Goal: Task Accomplishment & Management: Manage account settings

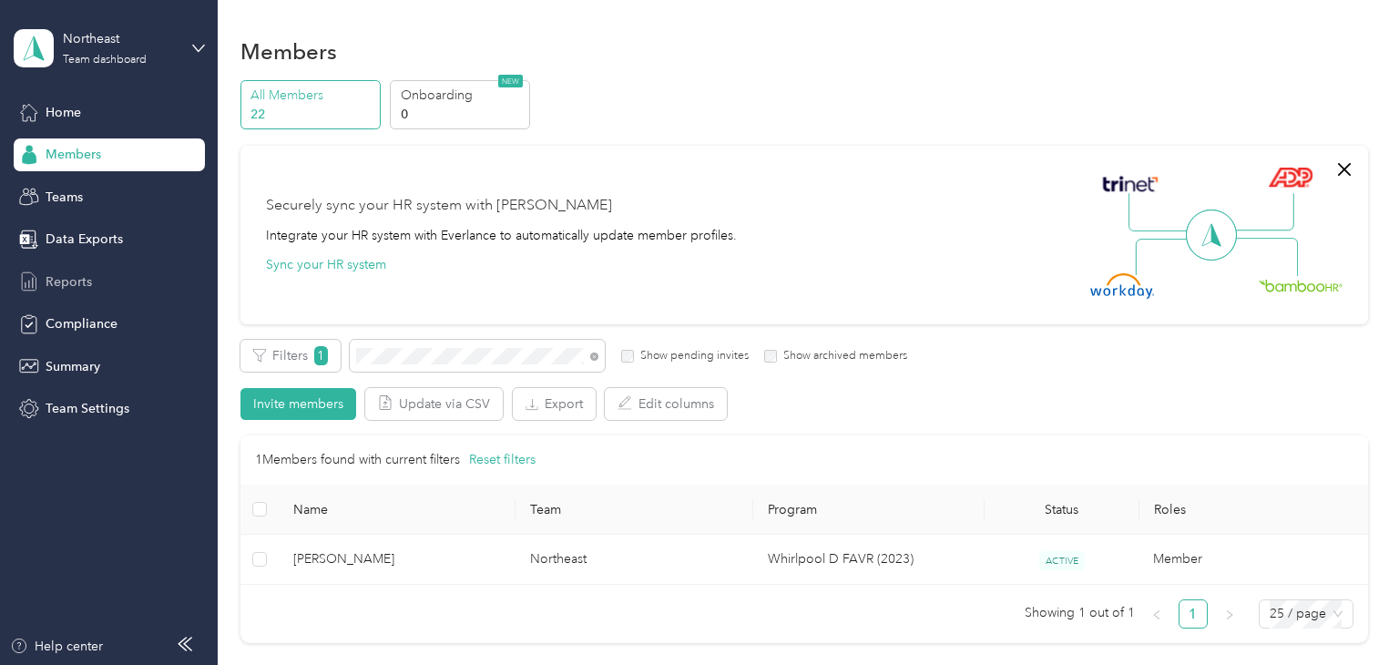
click at [67, 284] on span "Reports" at bounding box center [69, 281] width 46 height 19
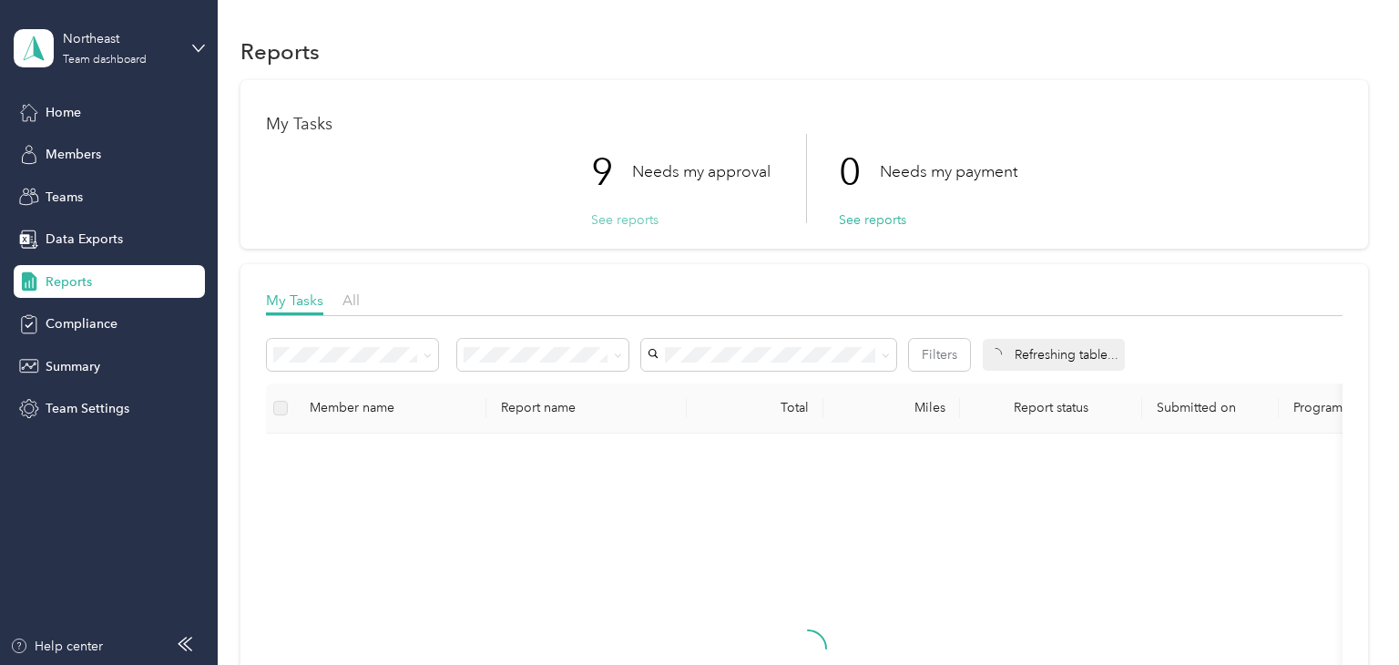
click at [635, 222] on button "See reports" at bounding box center [624, 219] width 67 height 19
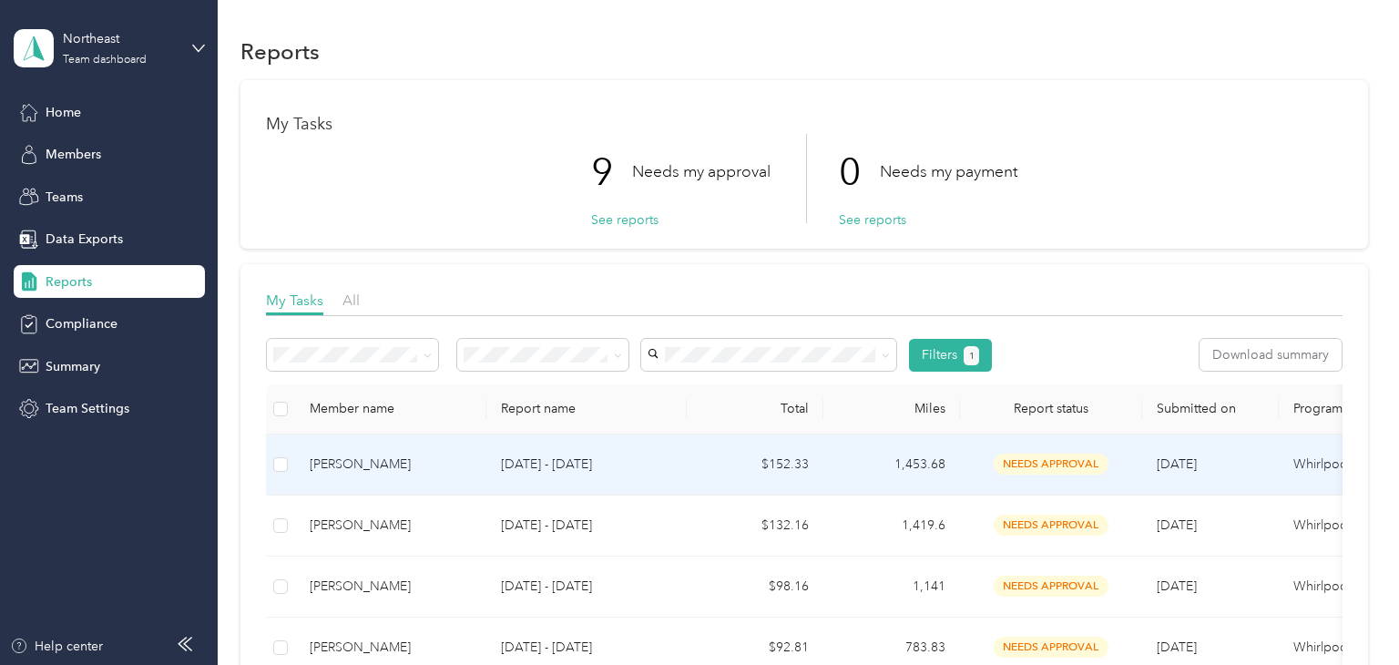
click at [663, 468] on p "[DATE] - [DATE]" at bounding box center [586, 465] width 171 height 20
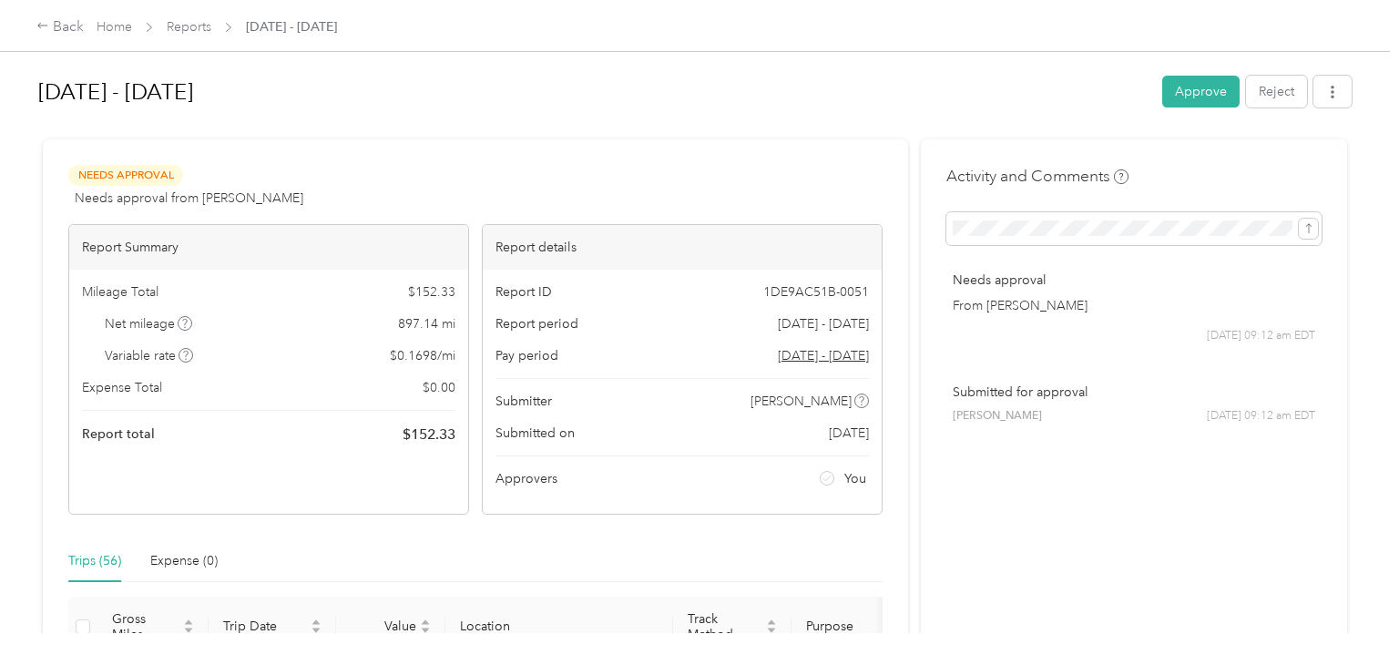
click at [543, 181] on div "Needs Approval Needs approval from [PERSON_NAME] View activity & comments" at bounding box center [475, 187] width 814 height 44
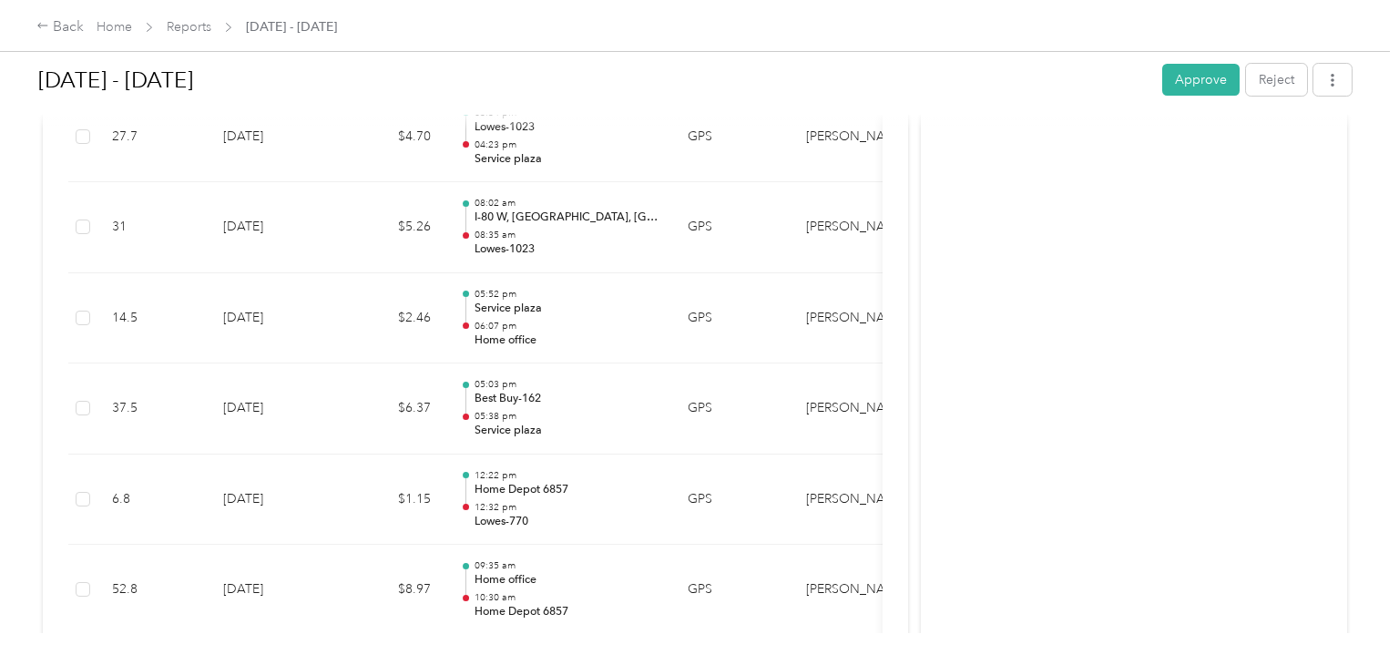
scroll to position [3644, 0]
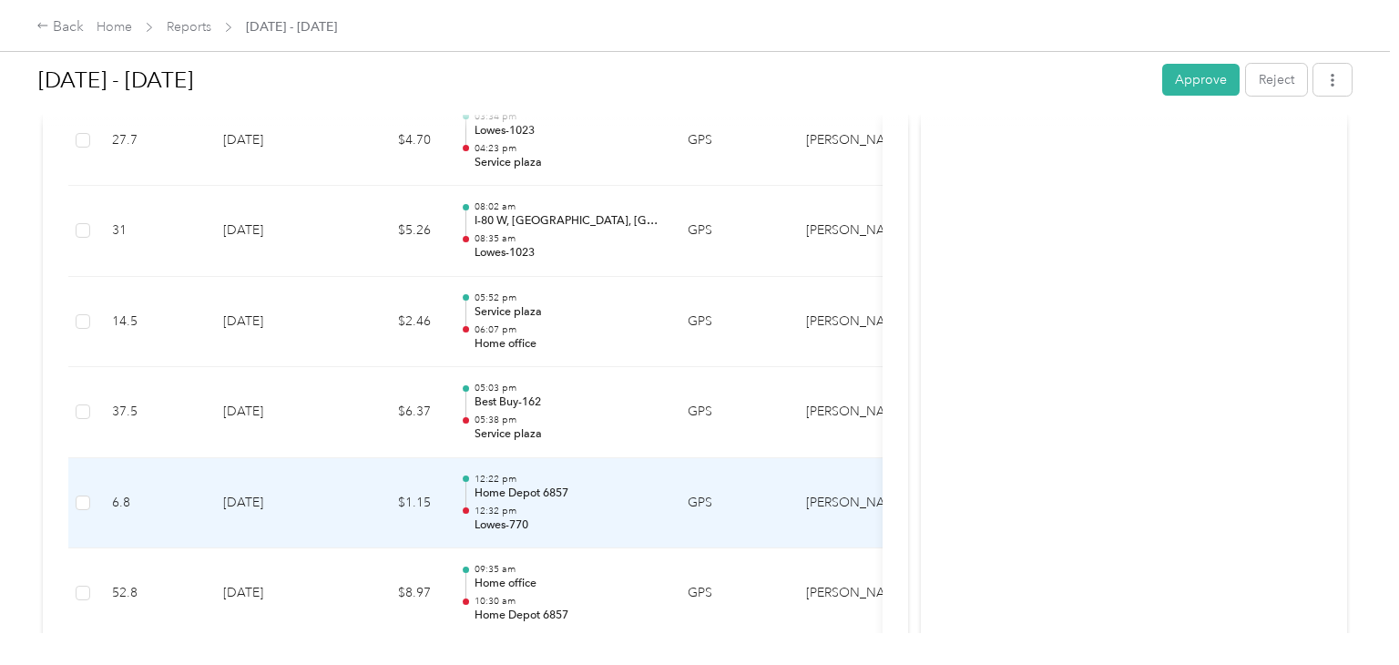
click at [585, 505] on p "12:32 pm" at bounding box center [567, 511] width 184 height 13
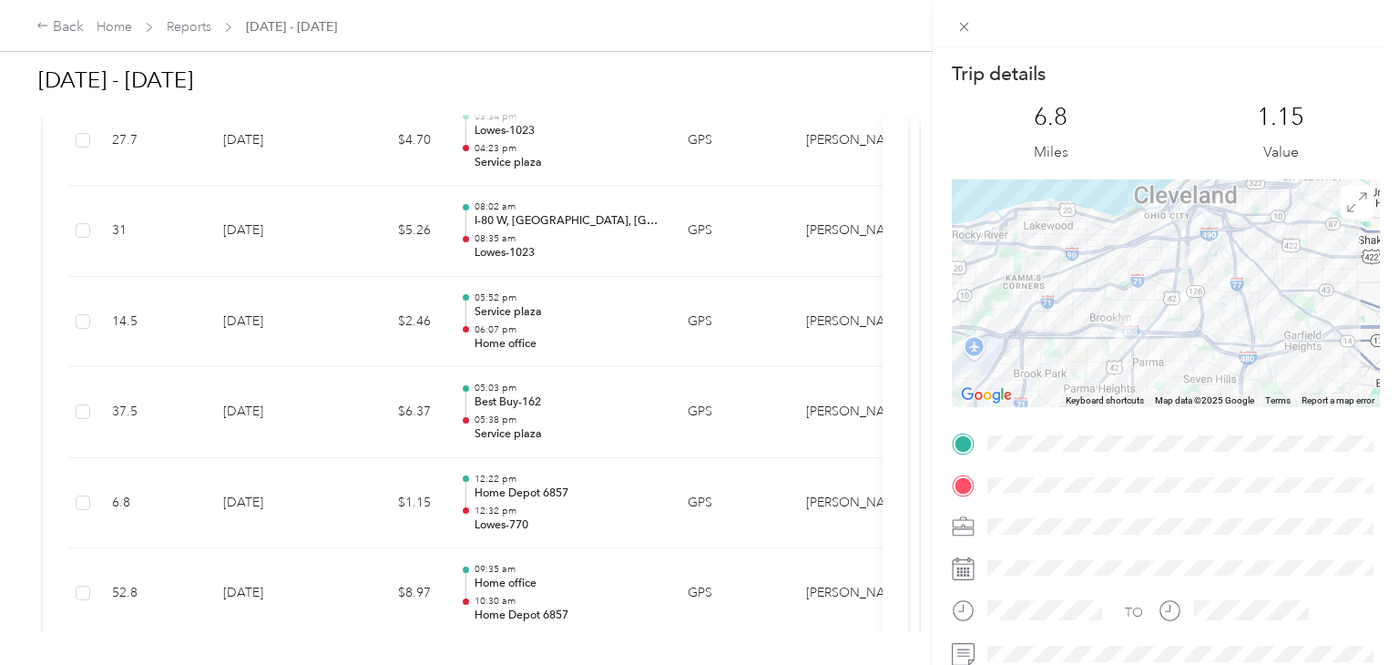
click at [581, 404] on div "Trip details This trip cannot be edited because it is either under review, appr…" at bounding box center [699, 332] width 1399 height 665
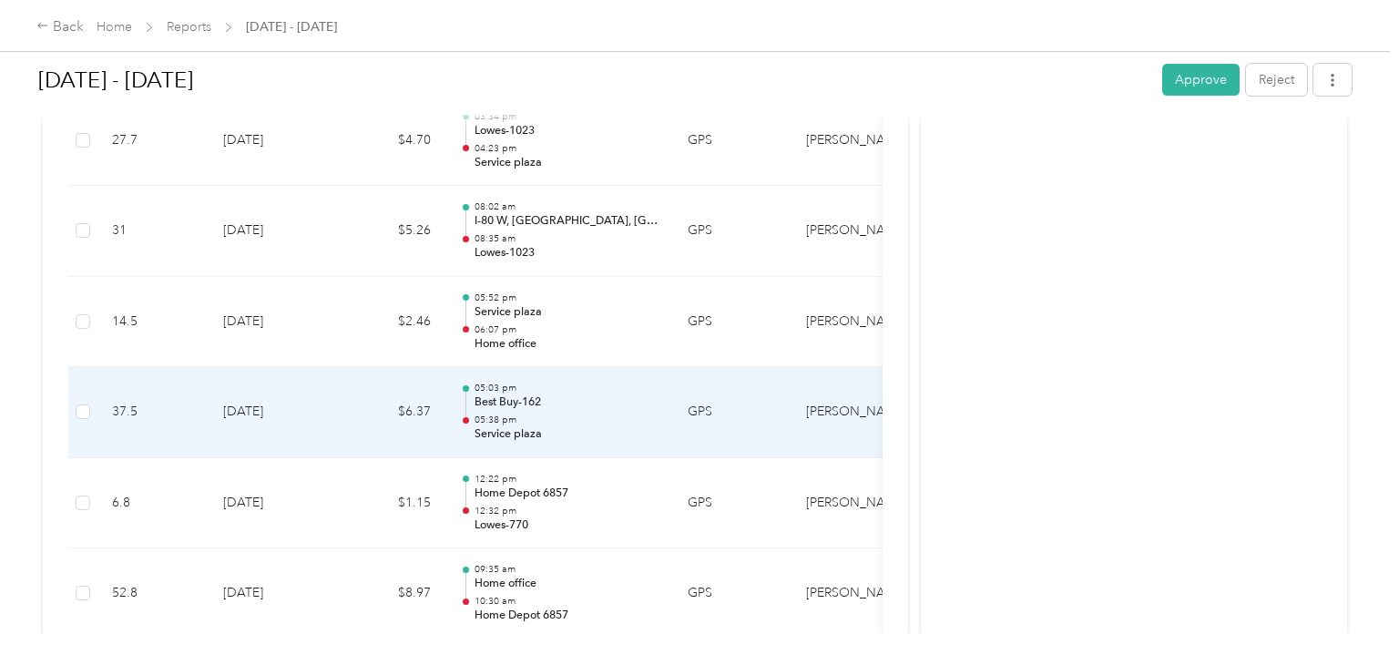
click at [581, 414] on p "05:38 pm" at bounding box center [567, 420] width 184 height 13
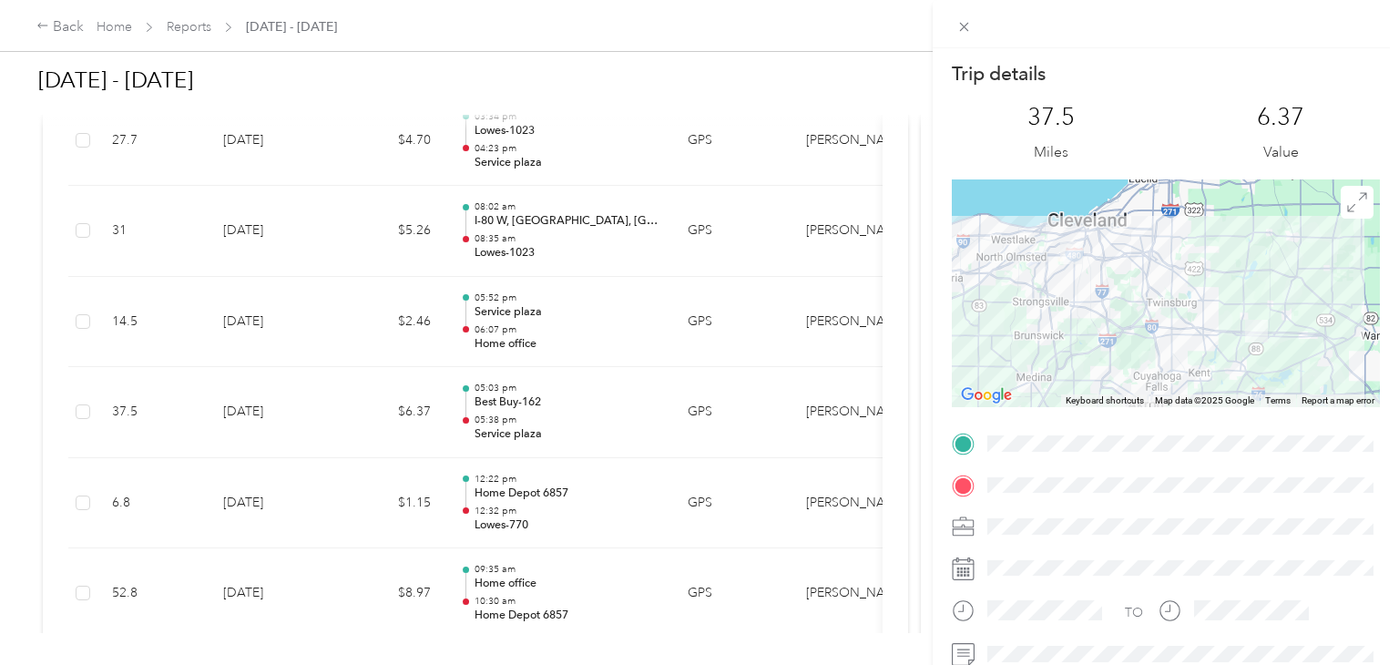
click at [581, 404] on div "Trip details This trip cannot be edited because it is either under review, appr…" at bounding box center [699, 332] width 1399 height 665
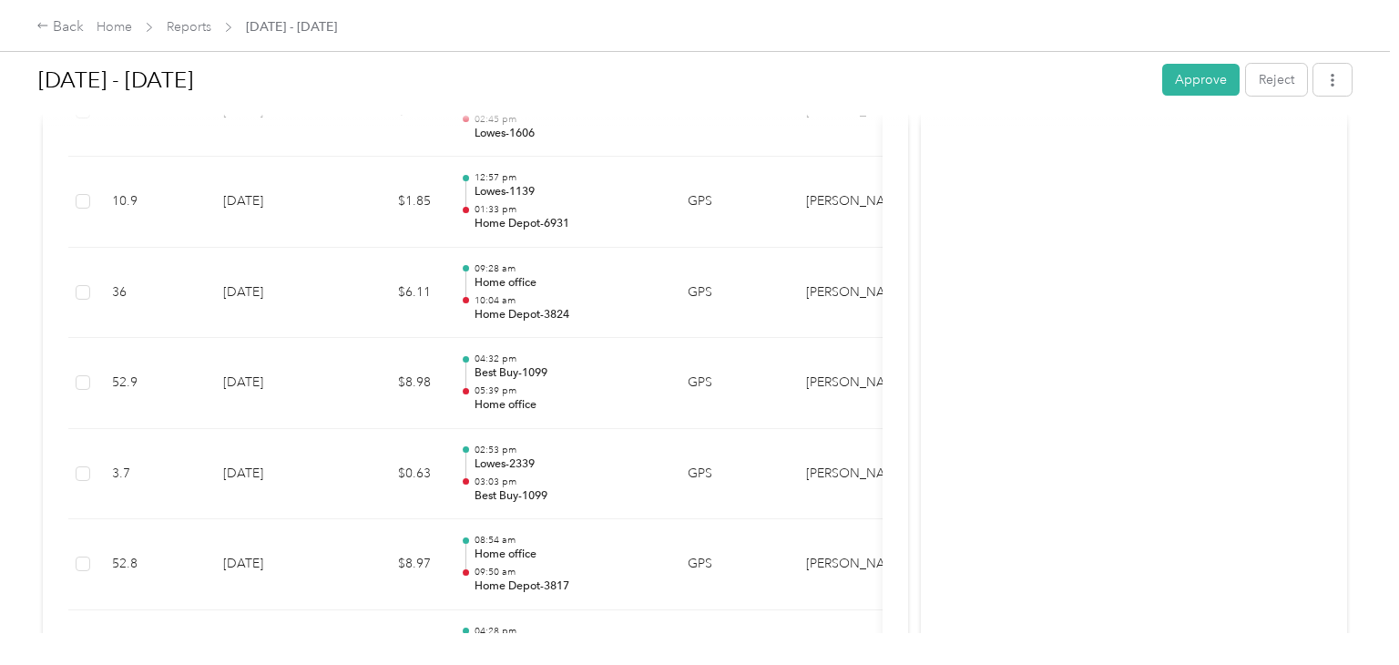
scroll to position [2405, 0]
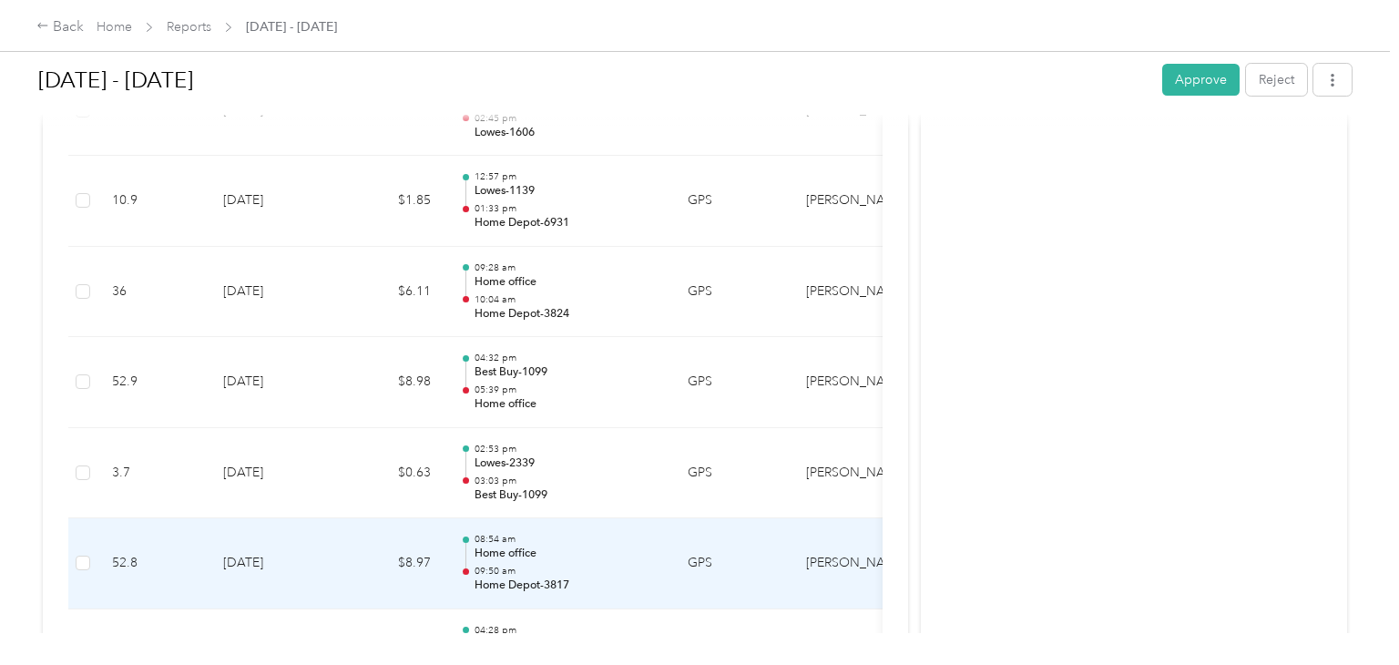
click at [598, 537] on p "08:54 am" at bounding box center [567, 539] width 184 height 13
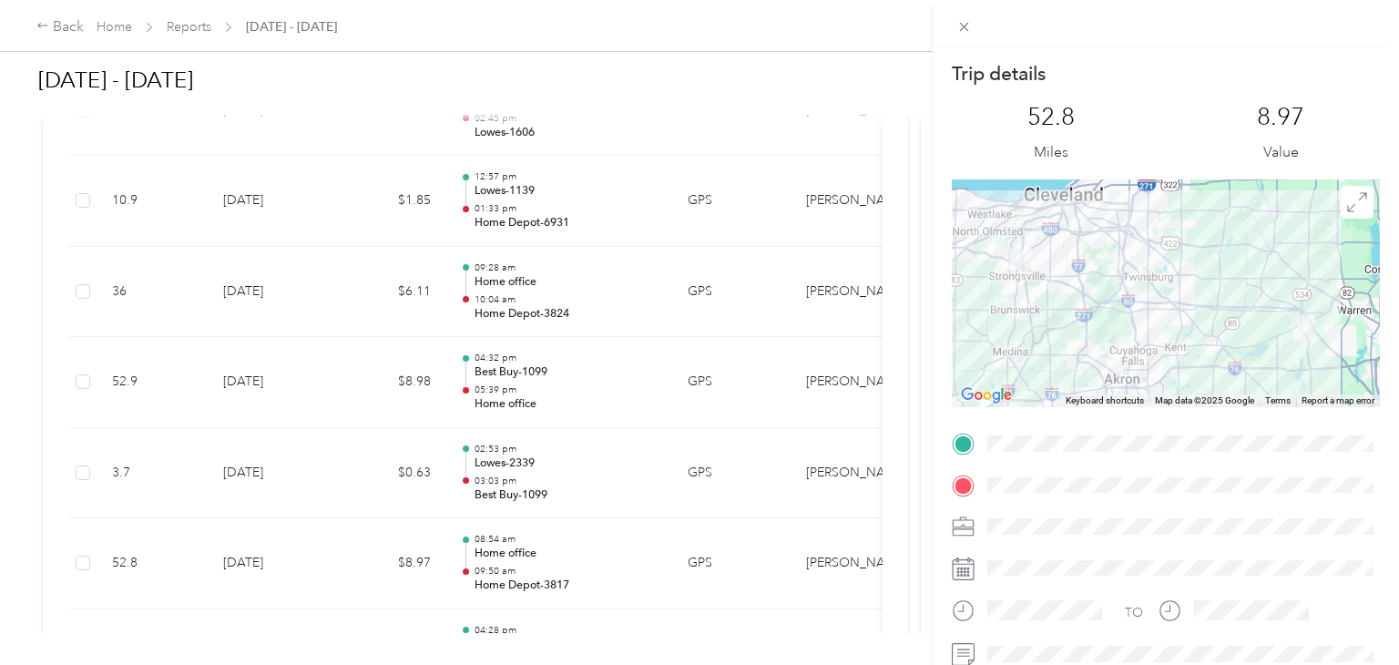
click at [600, 539] on div "Trip details This trip cannot be edited because it is either under review, appr…" at bounding box center [699, 332] width 1399 height 665
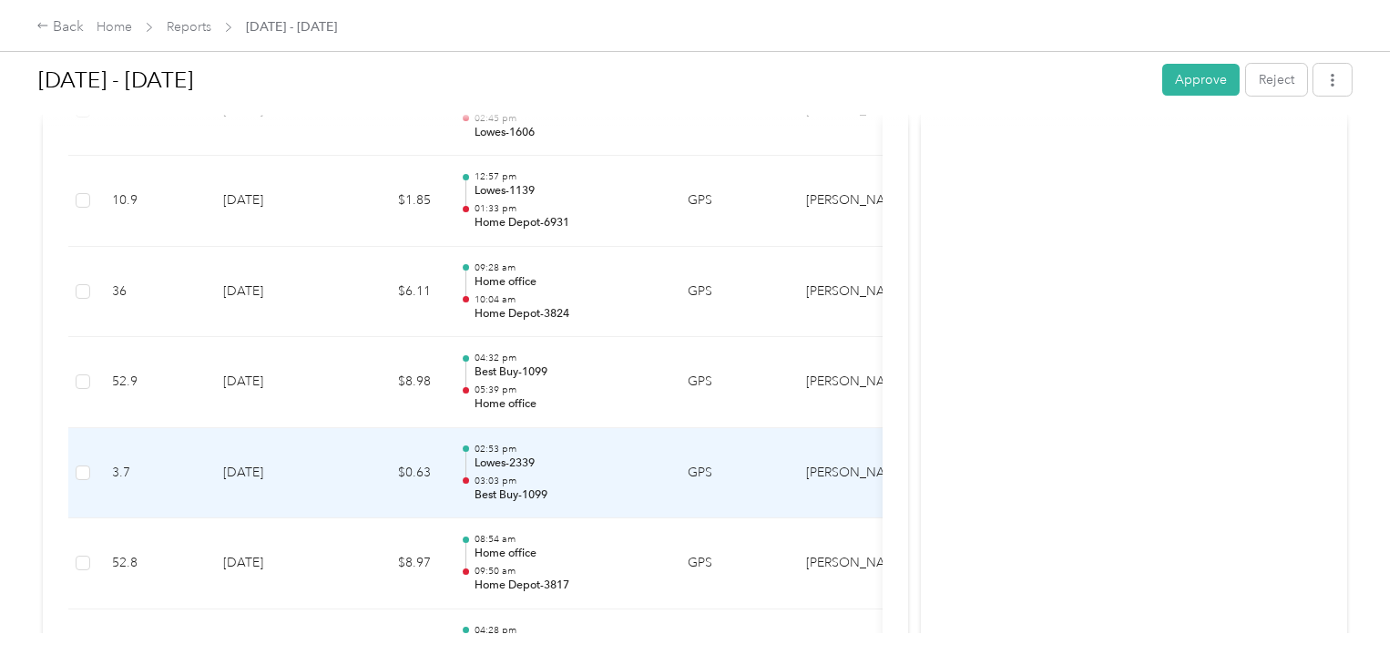
click at [592, 475] on p "03:03 pm" at bounding box center [567, 481] width 184 height 13
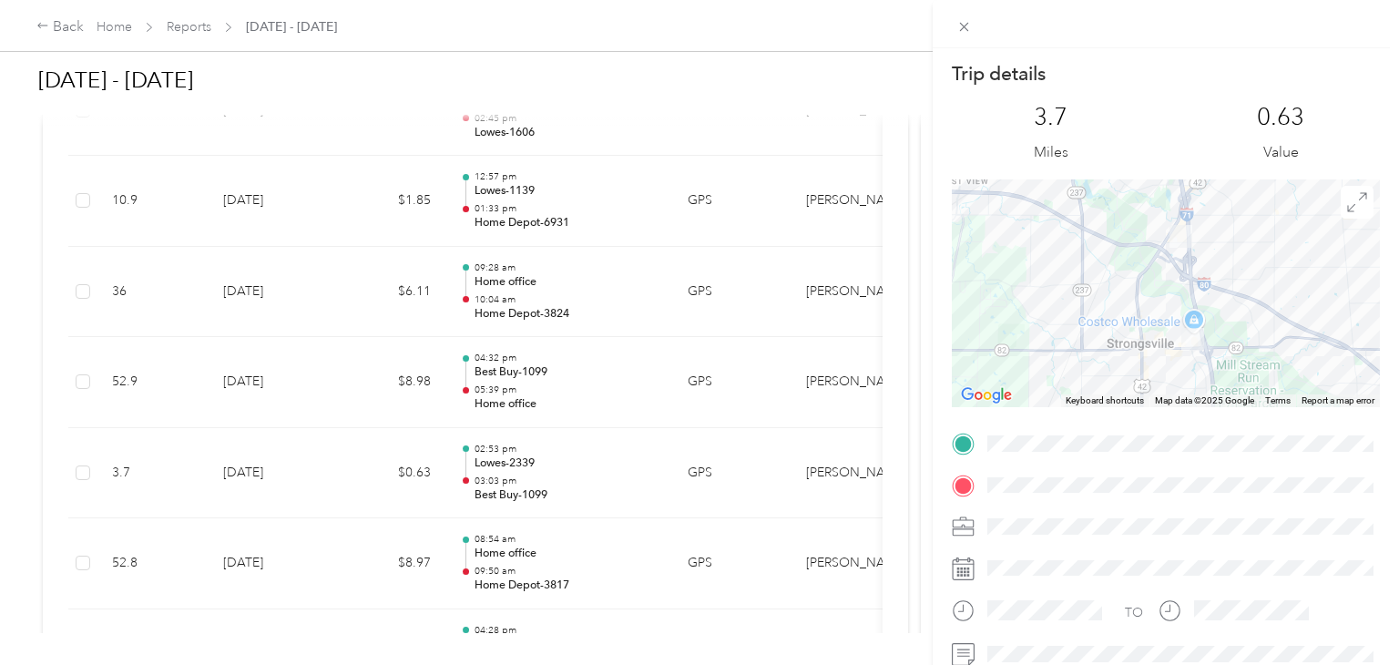
click at [592, 468] on div "Trip details This trip cannot be edited because it is either under review, appr…" at bounding box center [699, 332] width 1399 height 665
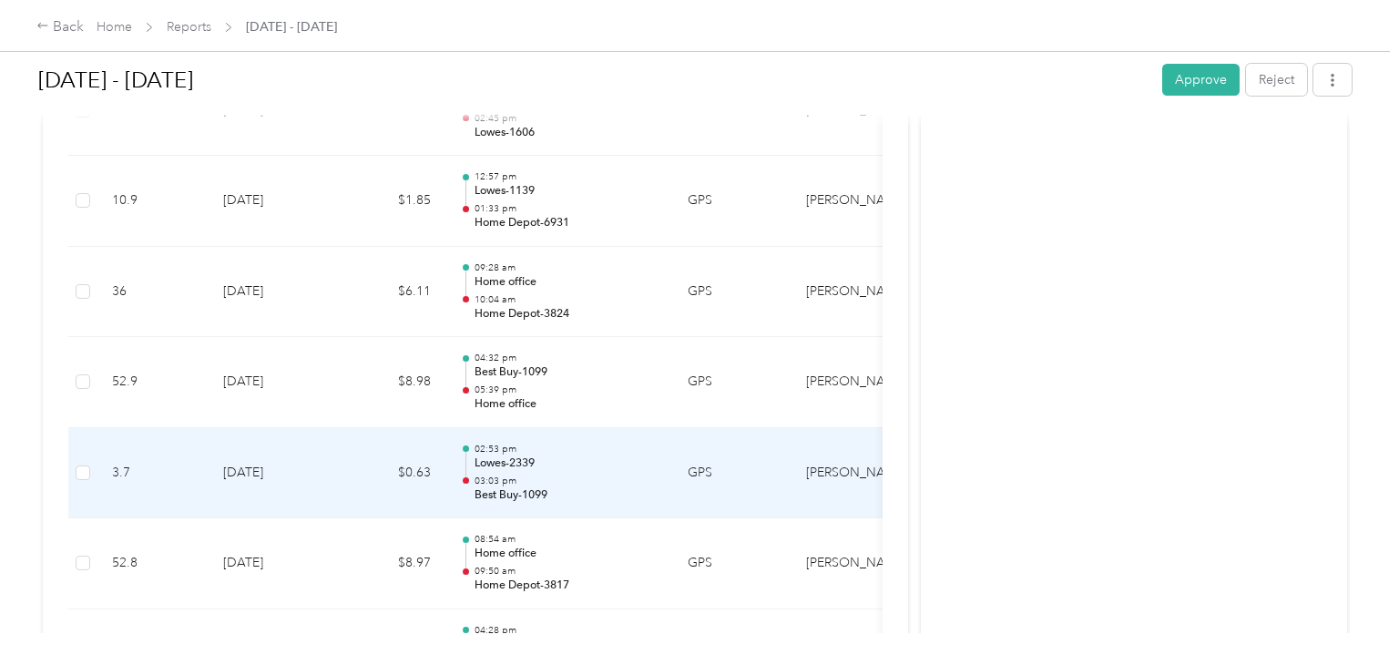
click at [592, 475] on p "03:03 pm" at bounding box center [567, 481] width 184 height 13
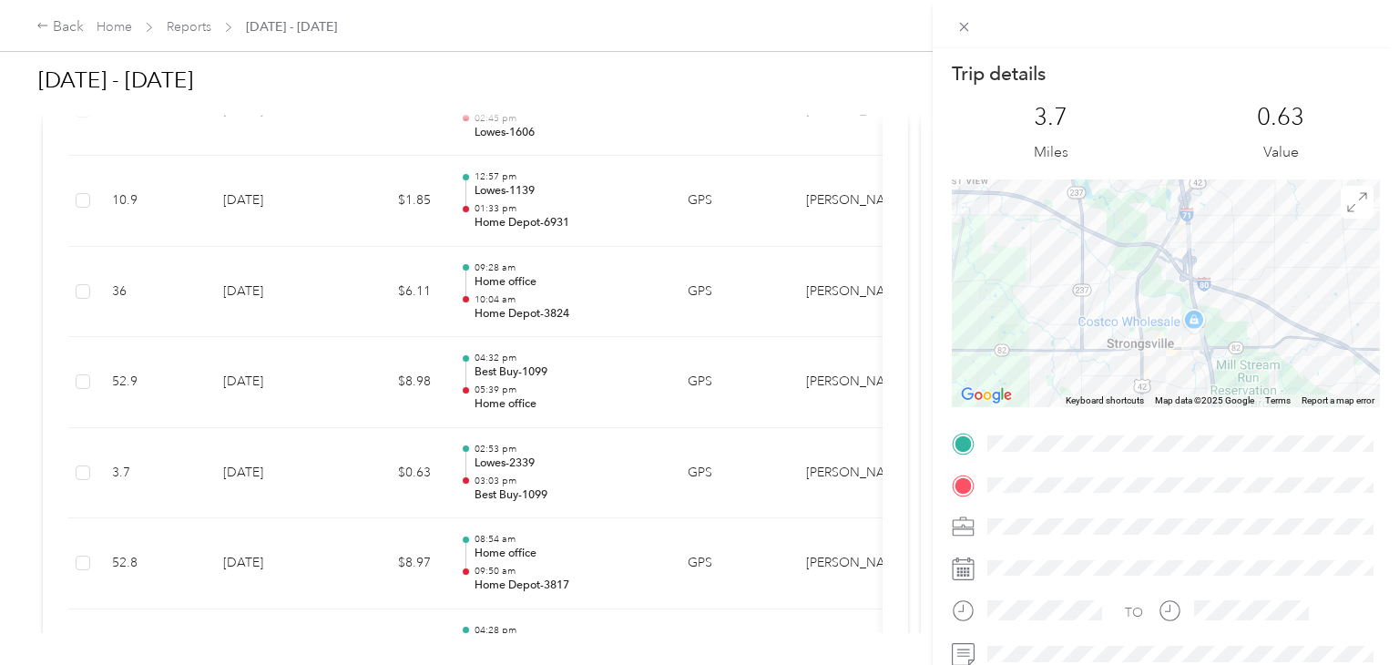
click at [592, 468] on div "Trip details This trip cannot be edited because it is either under review, appr…" at bounding box center [699, 332] width 1399 height 665
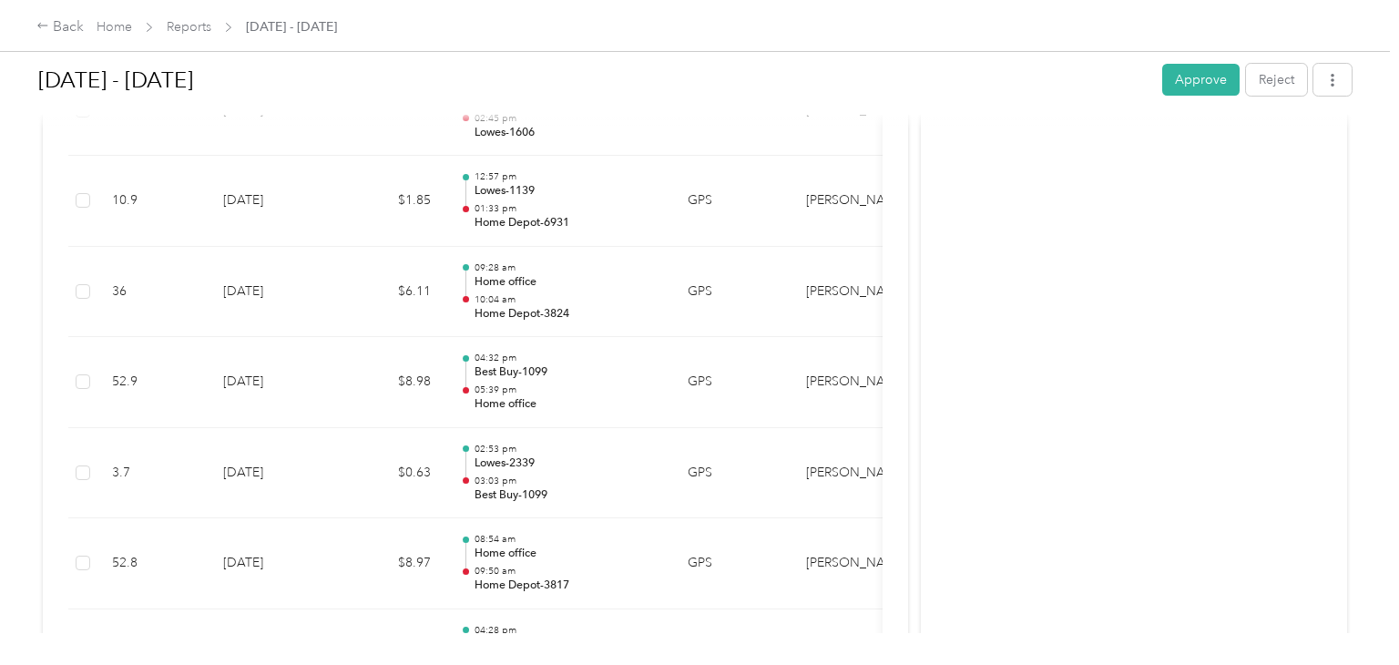
click at [1032, 436] on div "Activity and Comments Needs approval From [PERSON_NAME] [DATE] 09:12 am EDT Sub…" at bounding box center [1134, 560] width 426 height 5653
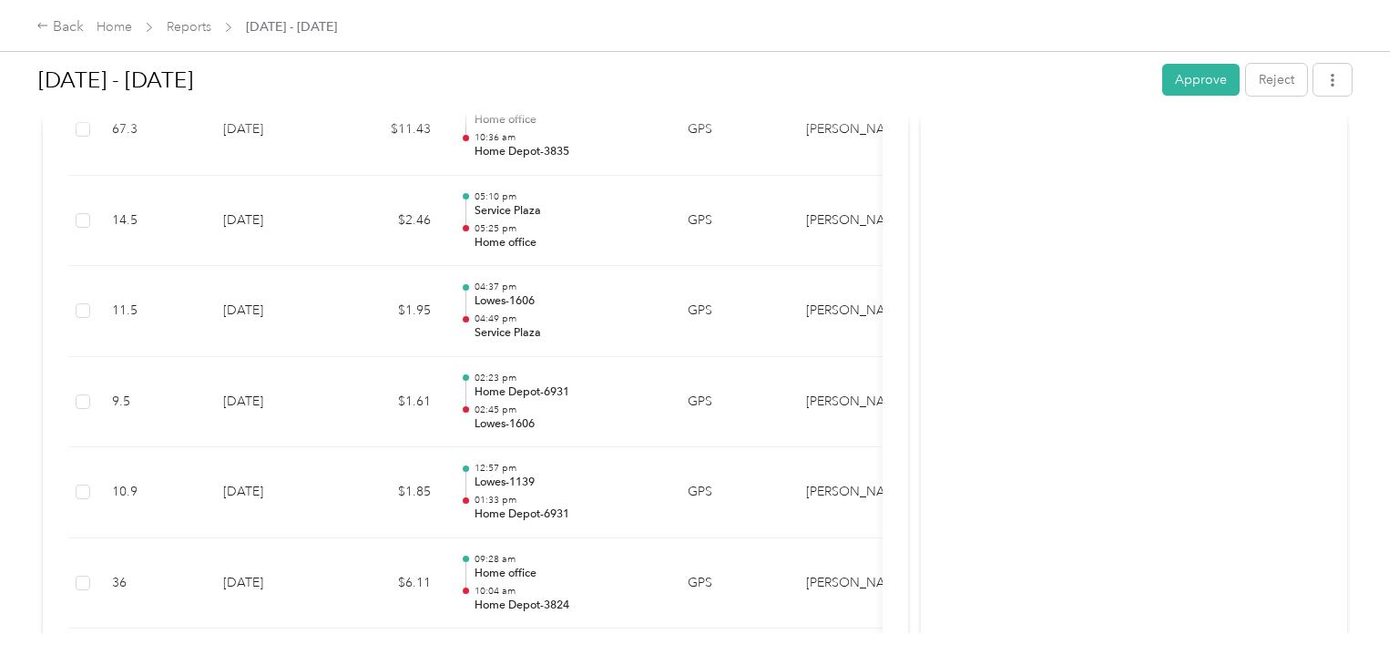
scroll to position [2150, 0]
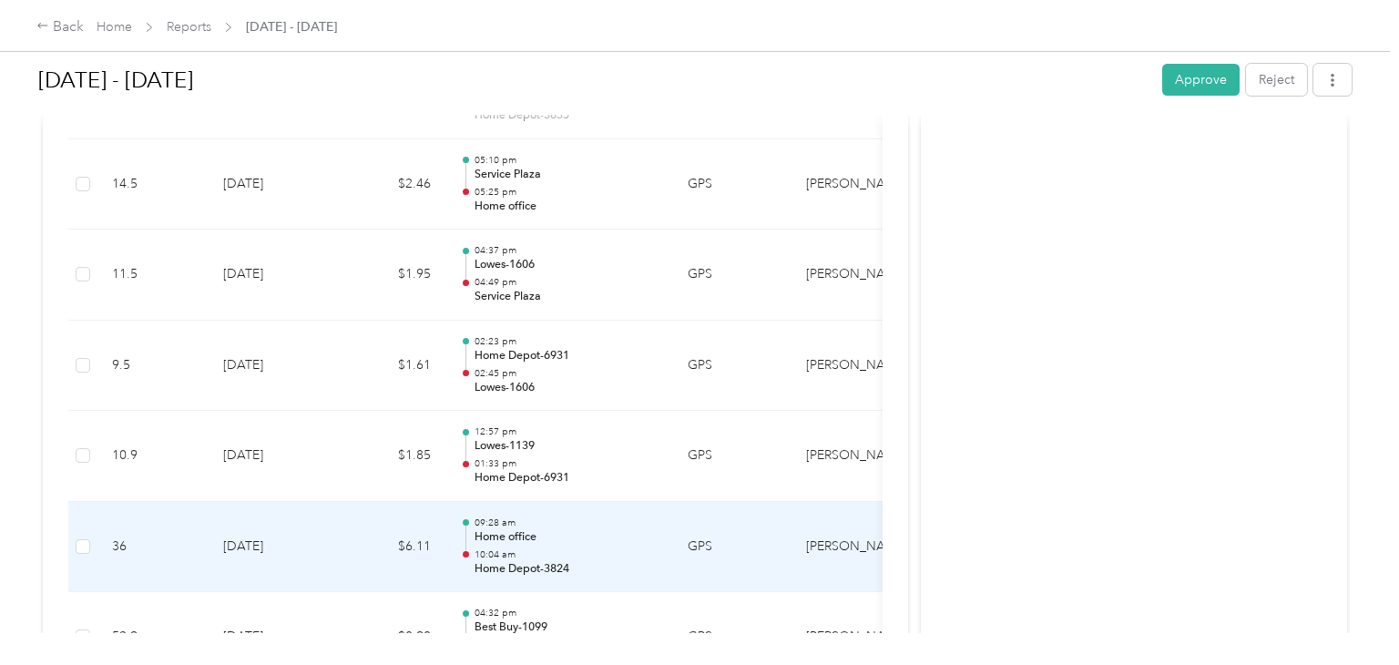
click at [609, 551] on p "10:04 am" at bounding box center [567, 554] width 184 height 13
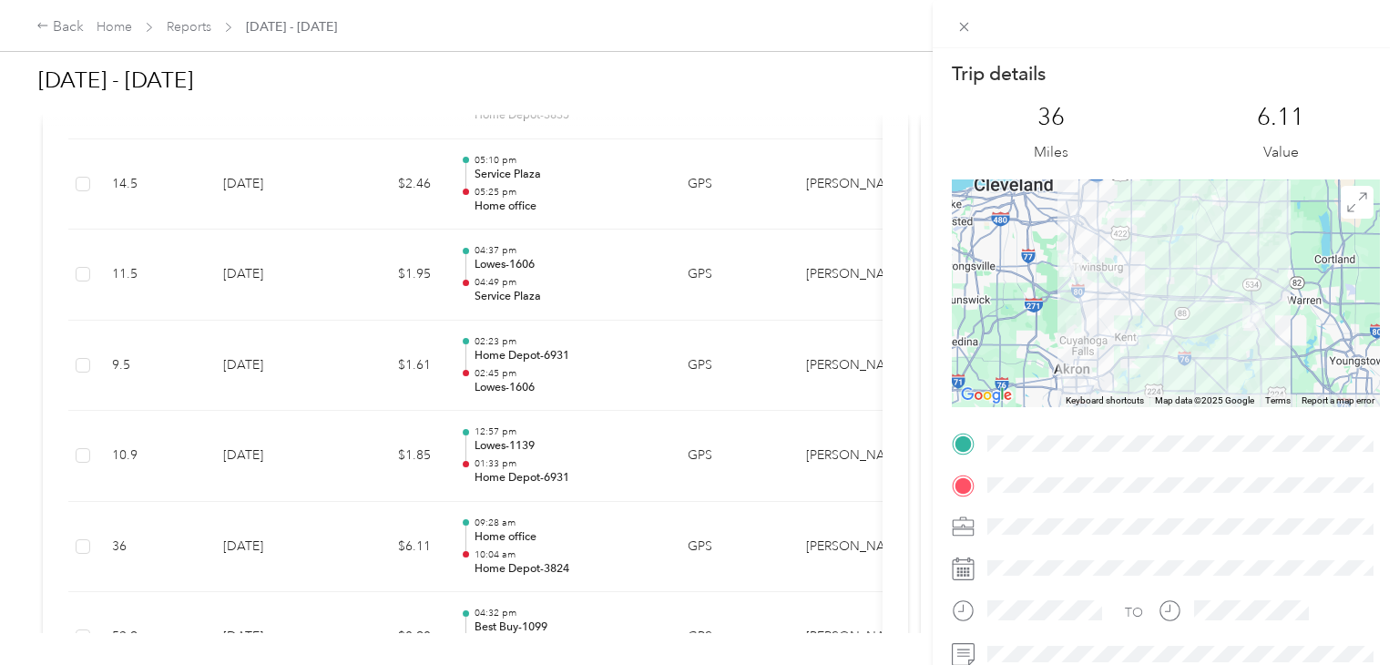
click at [608, 544] on div "Trip details This trip cannot be edited because it is either under review, appr…" at bounding box center [699, 332] width 1399 height 665
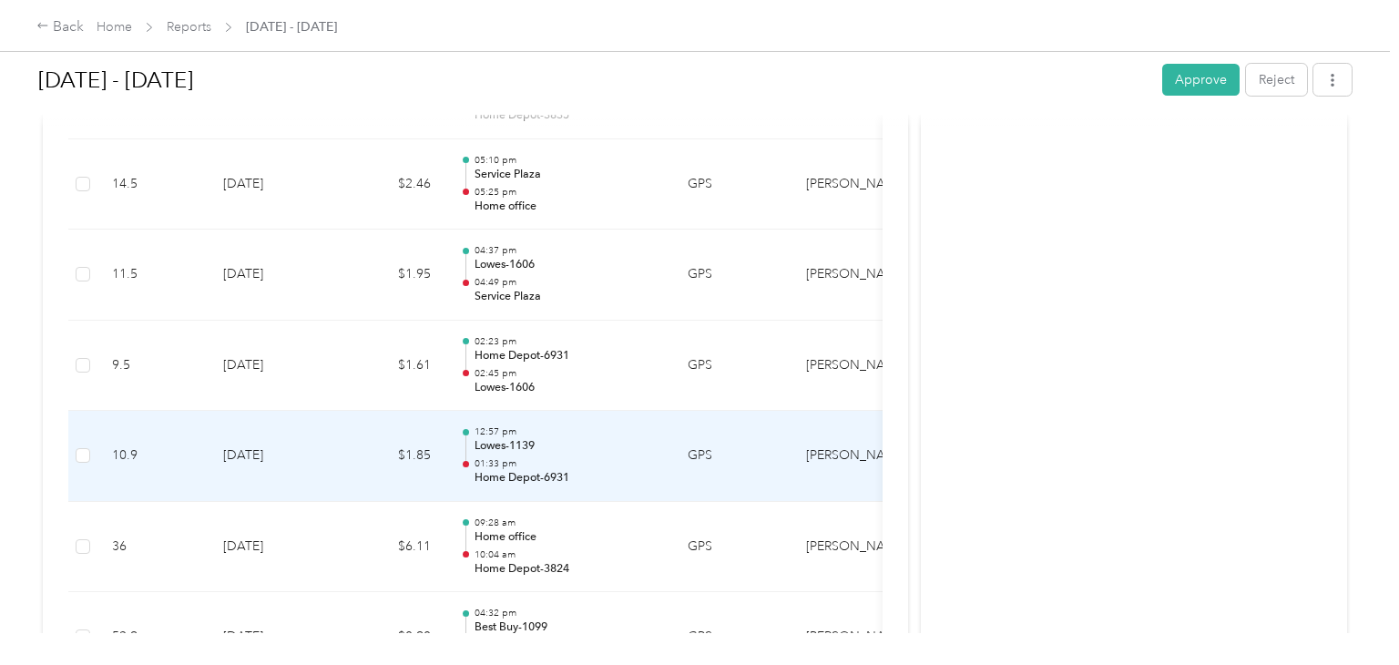
click at [625, 447] on p "Lowes-1139" at bounding box center [567, 446] width 184 height 16
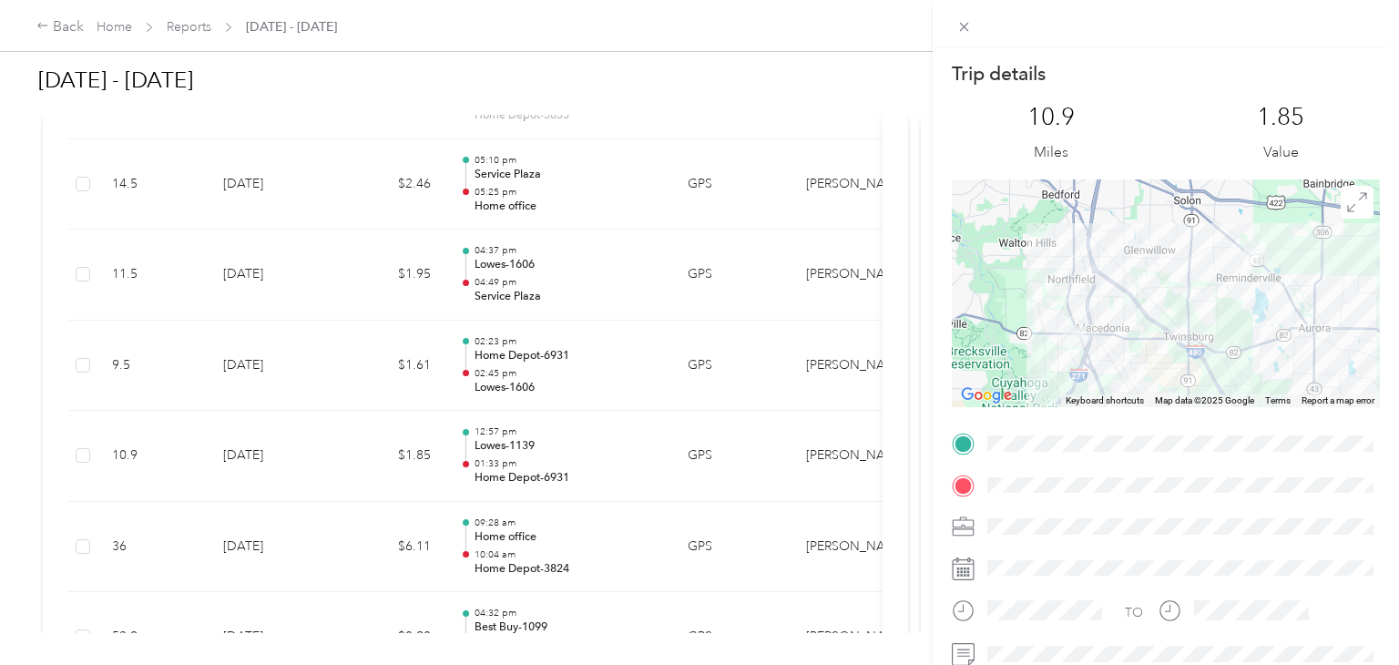
click at [625, 447] on div "Trip details This trip cannot be edited because it is either under review, appr…" at bounding box center [699, 332] width 1399 height 665
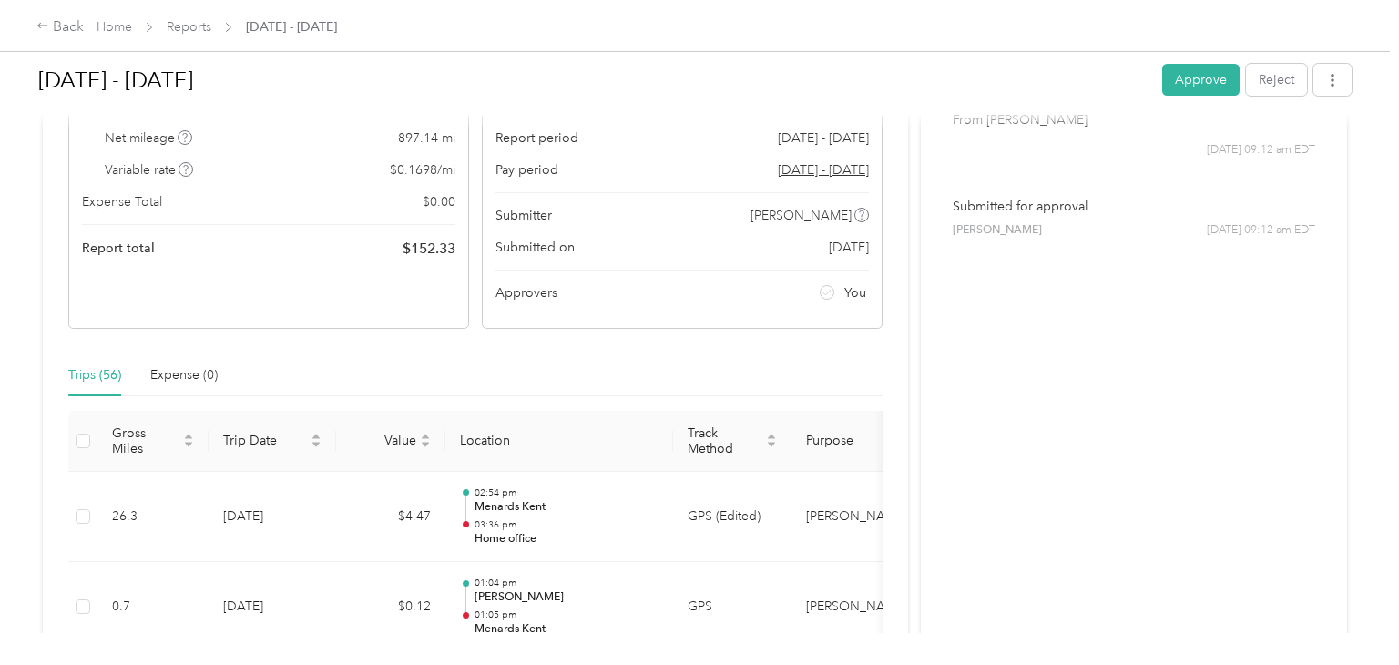
scroll to position [182, 0]
click at [1210, 79] on button "Approve" at bounding box center [1200, 80] width 77 height 32
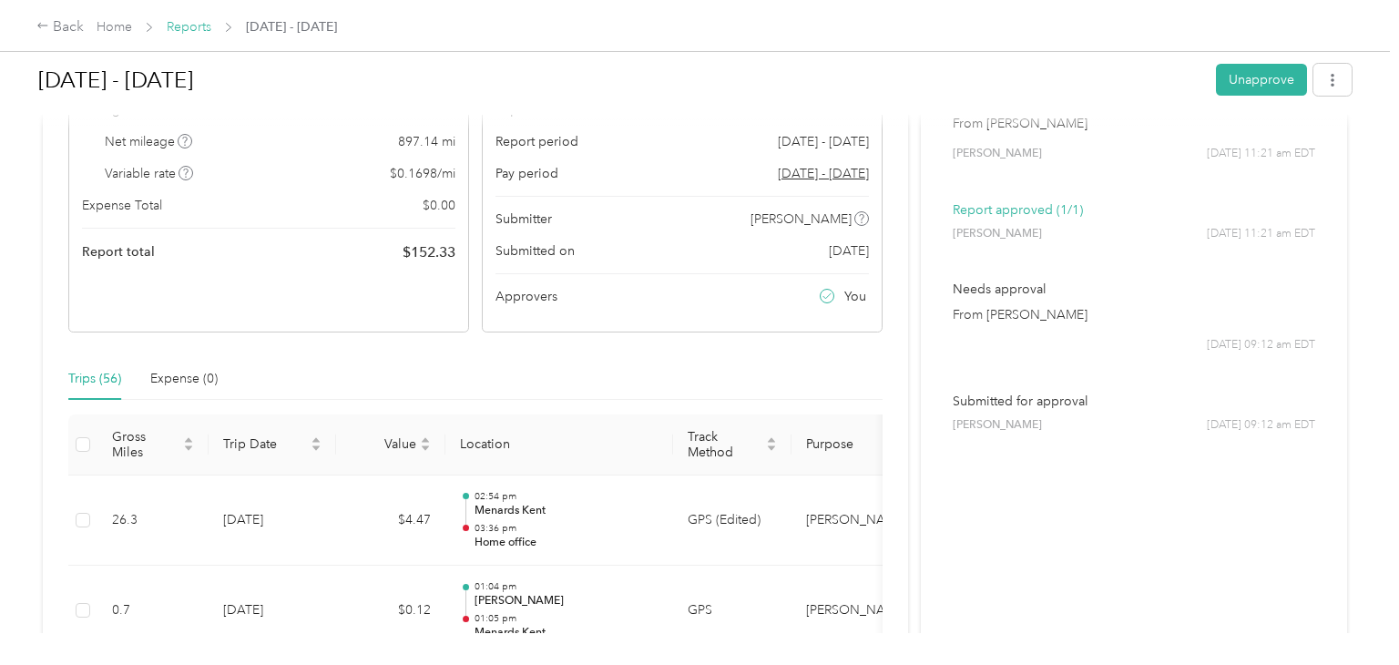
click at [190, 27] on link "Reports" at bounding box center [189, 26] width 45 height 15
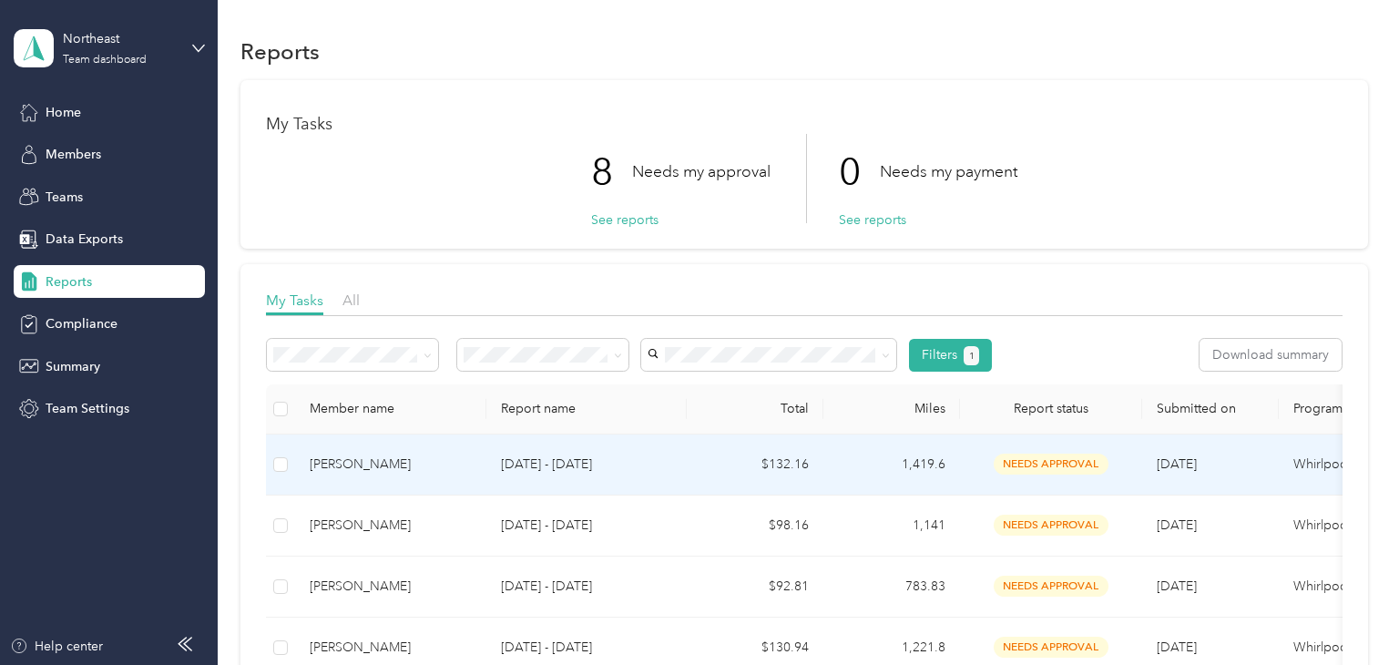
click at [665, 455] on p "[DATE] - [DATE]" at bounding box center [586, 465] width 171 height 20
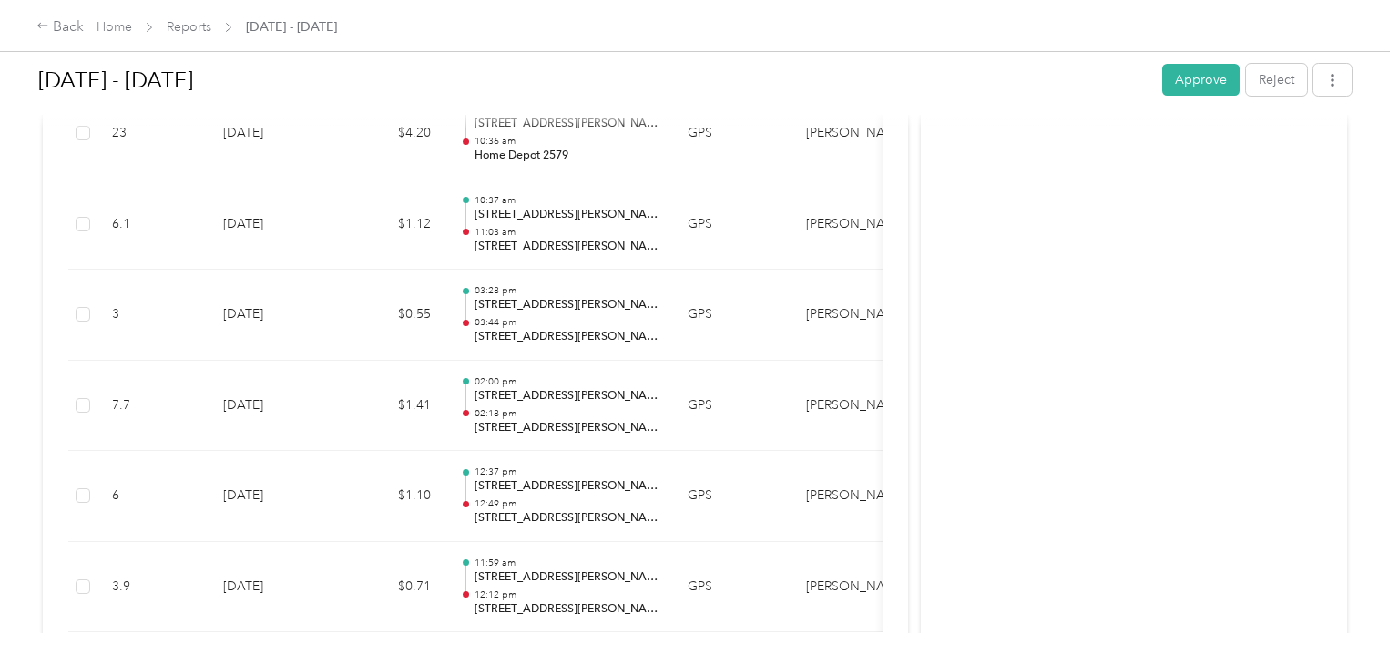
scroll to position [6096, 0]
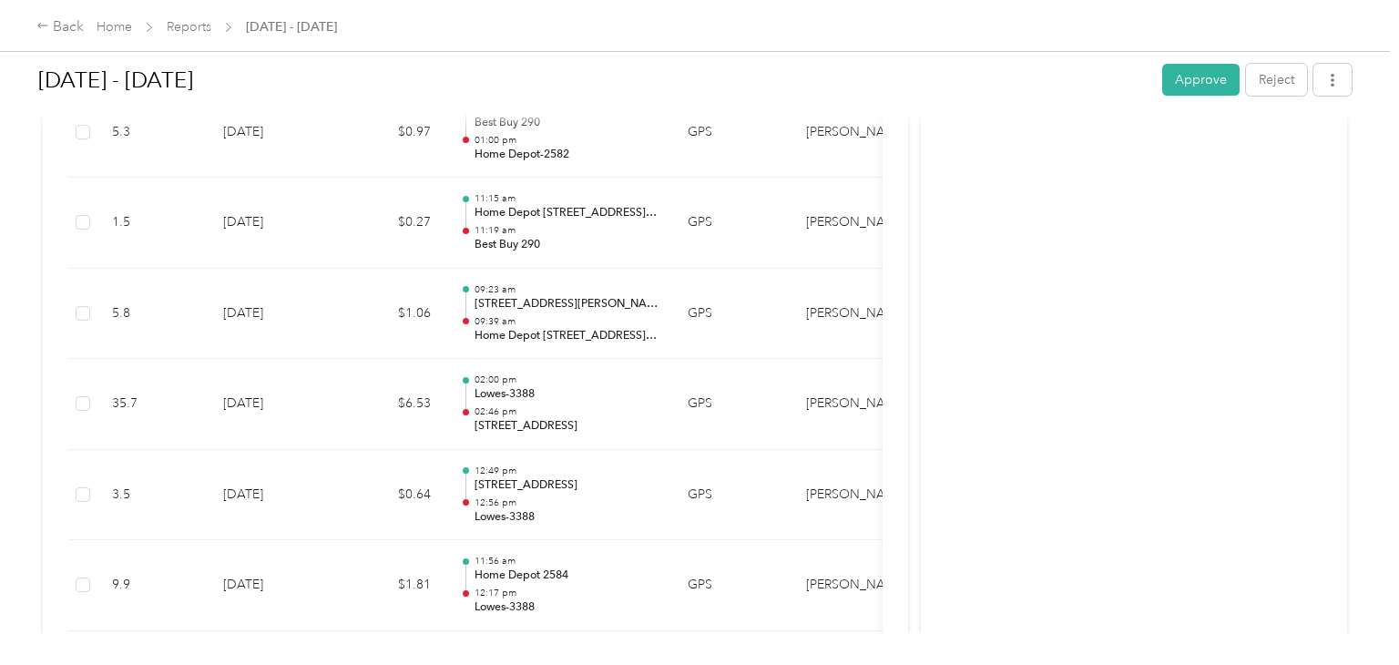
scroll to position [4639, 0]
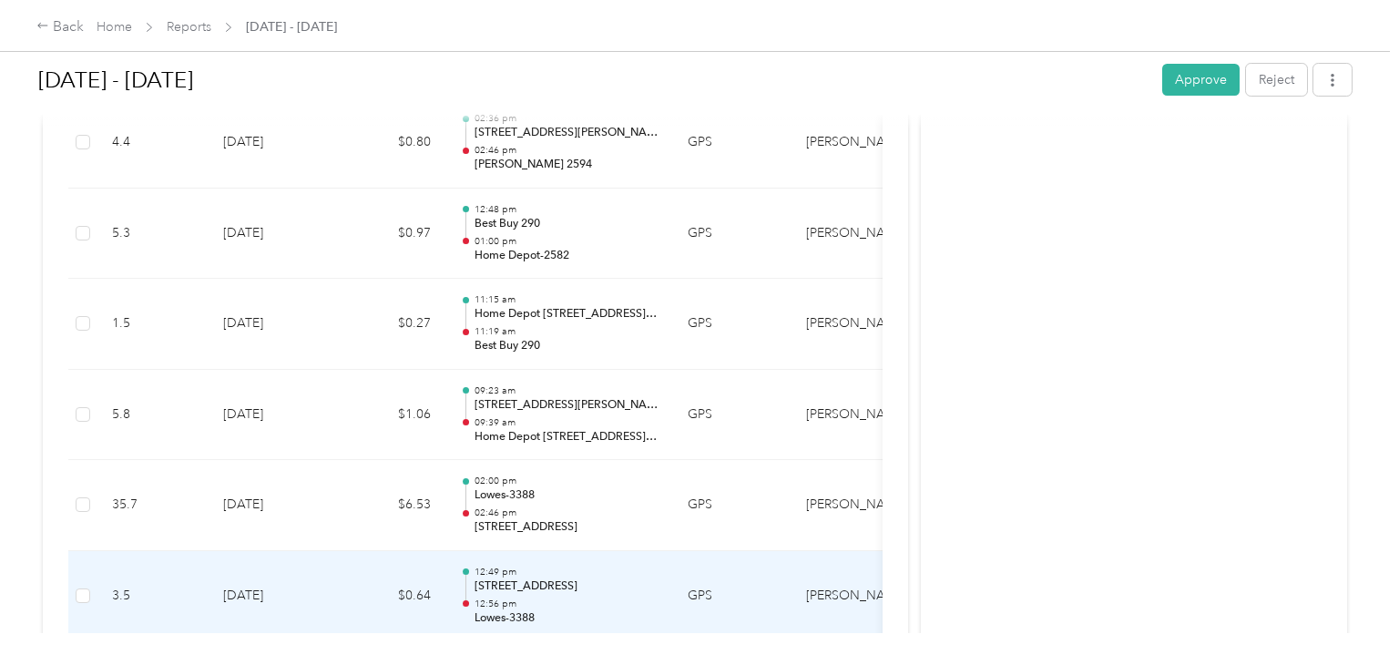
click at [577, 598] on p "12:56 pm" at bounding box center [567, 604] width 184 height 13
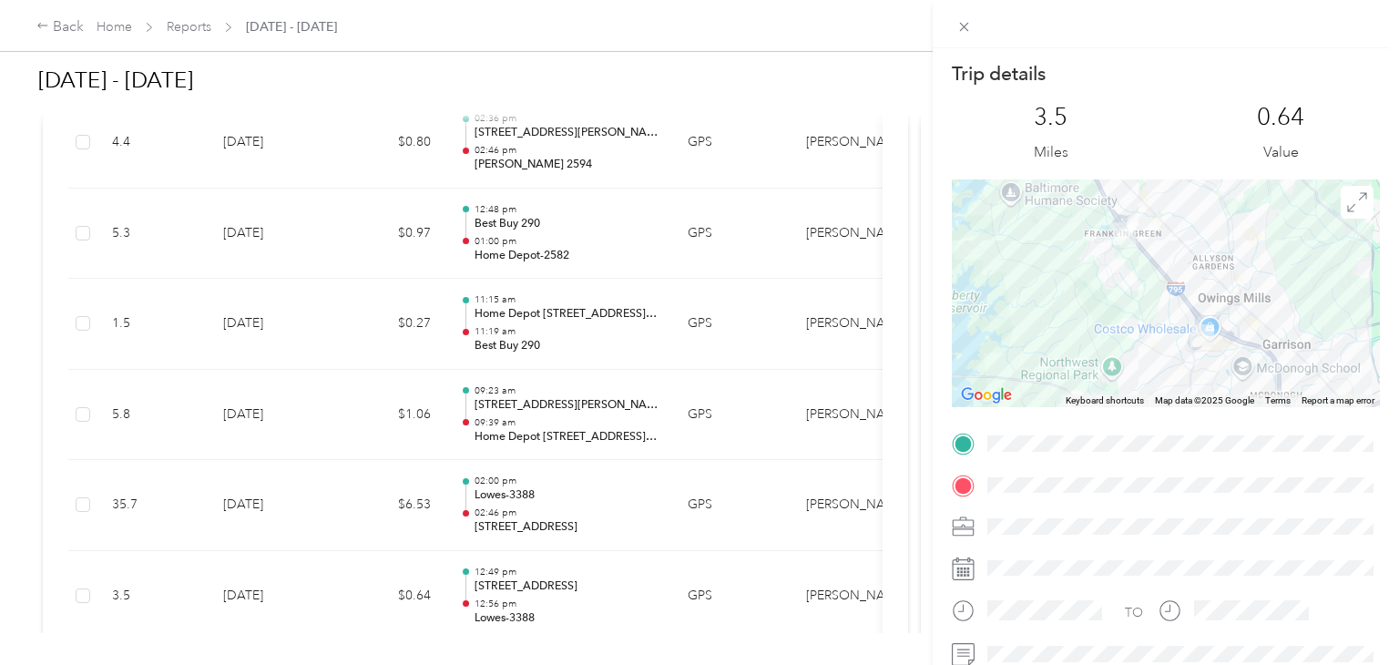
click at [575, 591] on div "Trip details This trip cannot be edited because it is either under review, appr…" at bounding box center [699, 332] width 1399 height 665
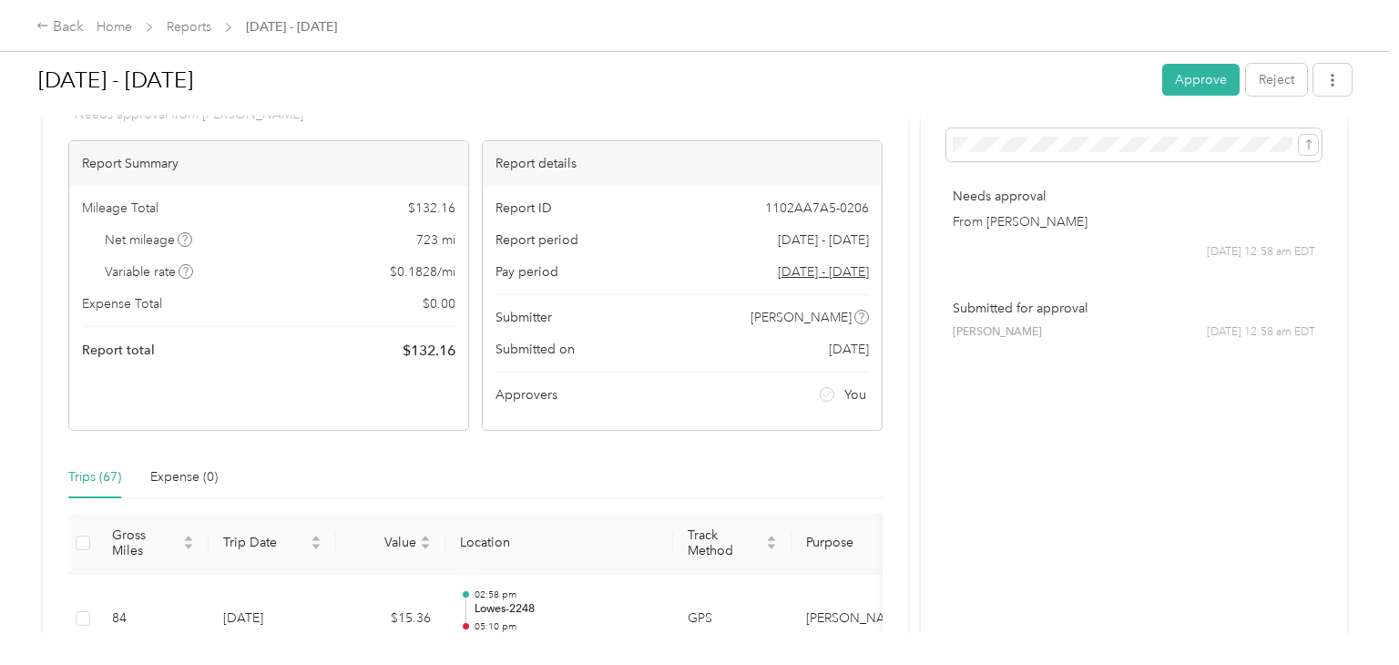
scroll to position [47, 0]
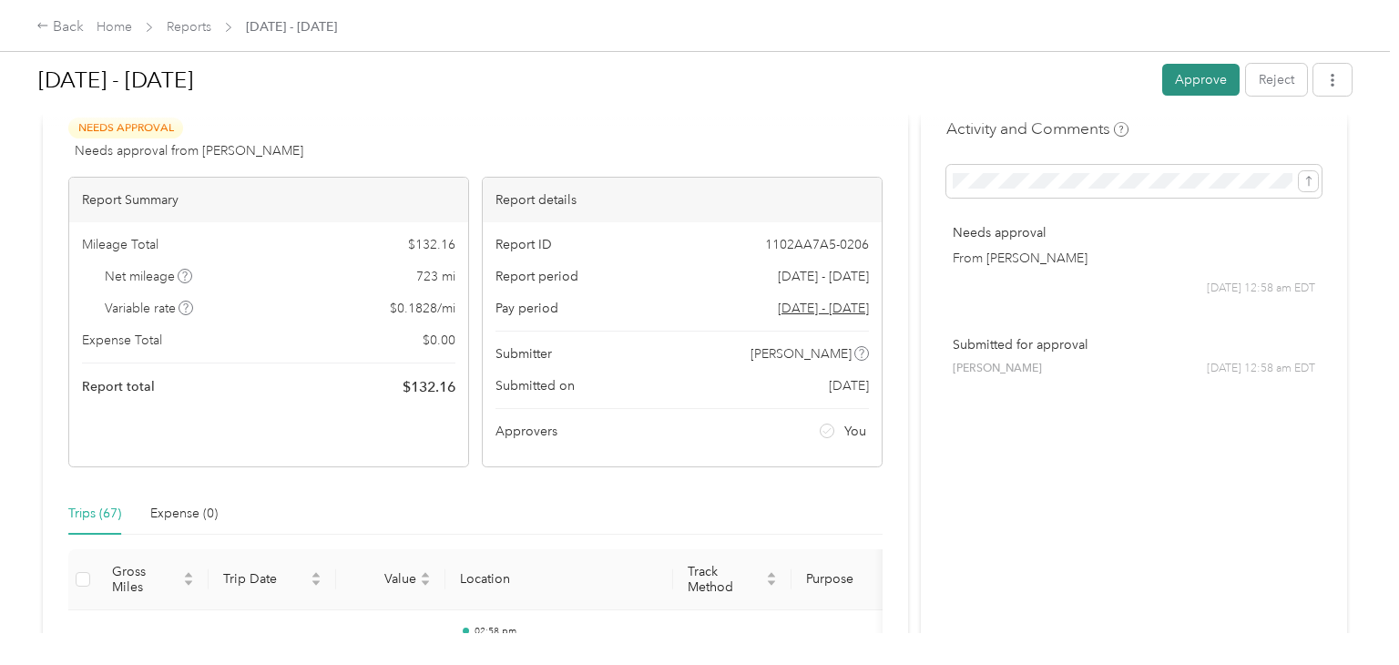
click at [1206, 83] on button "Approve" at bounding box center [1200, 80] width 77 height 32
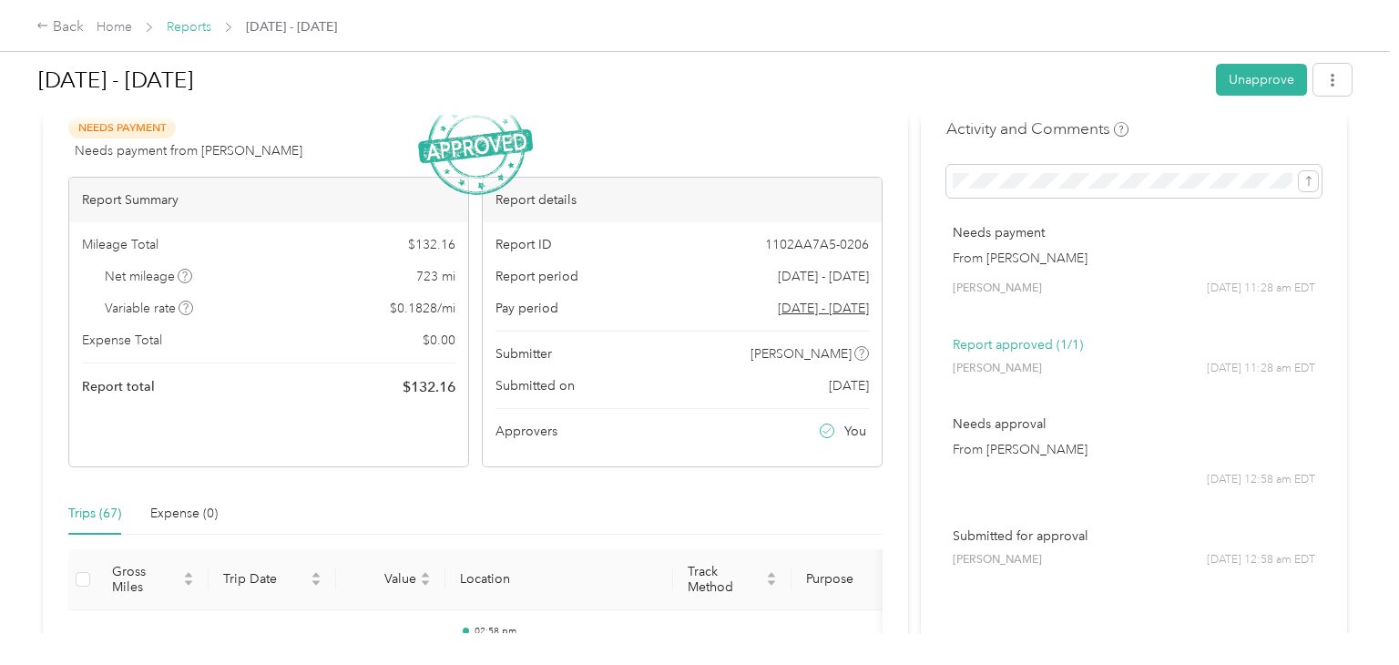
click at [188, 26] on link "Reports" at bounding box center [189, 26] width 45 height 15
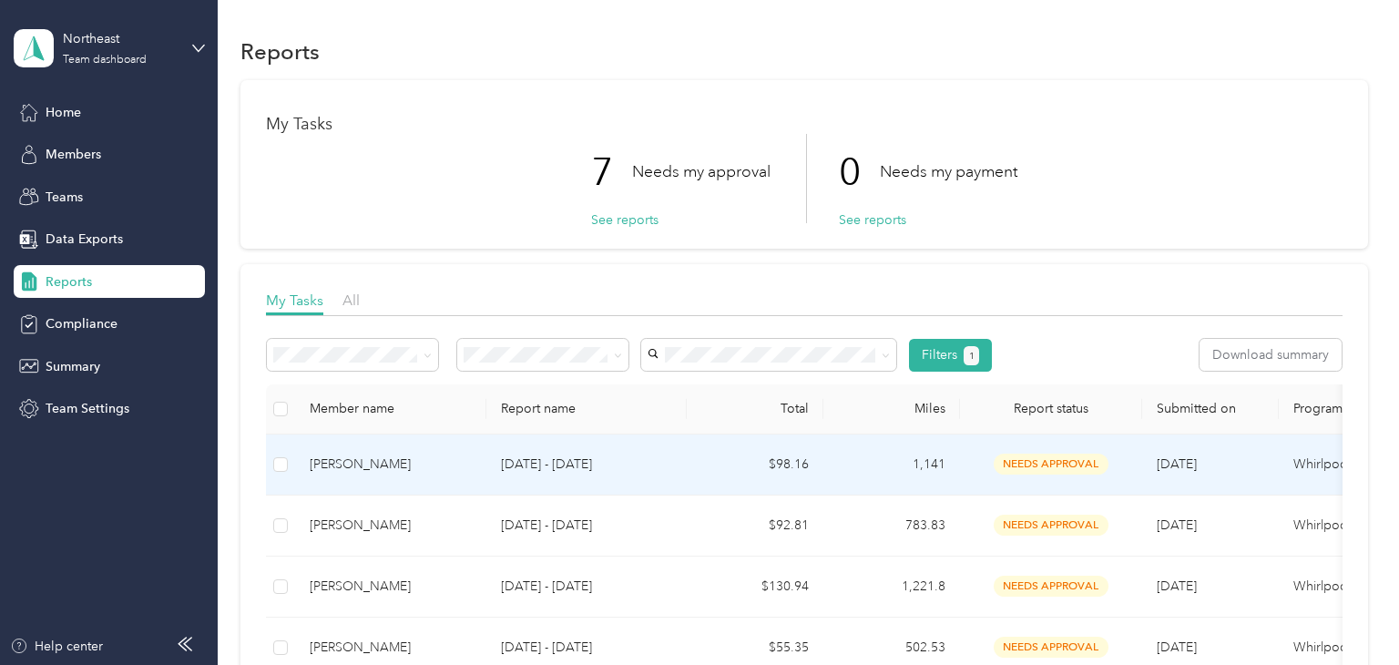
click at [659, 463] on p "[DATE] - [DATE]" at bounding box center [586, 465] width 171 height 20
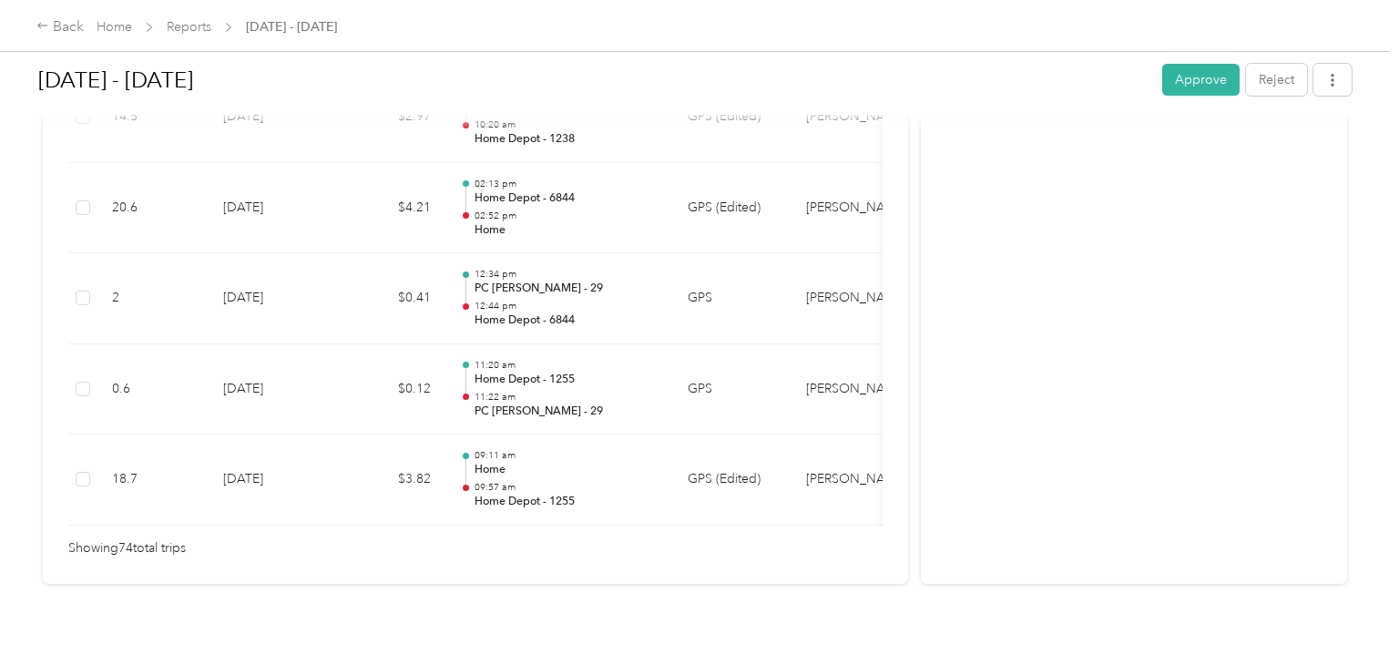
scroll to position [6803, 0]
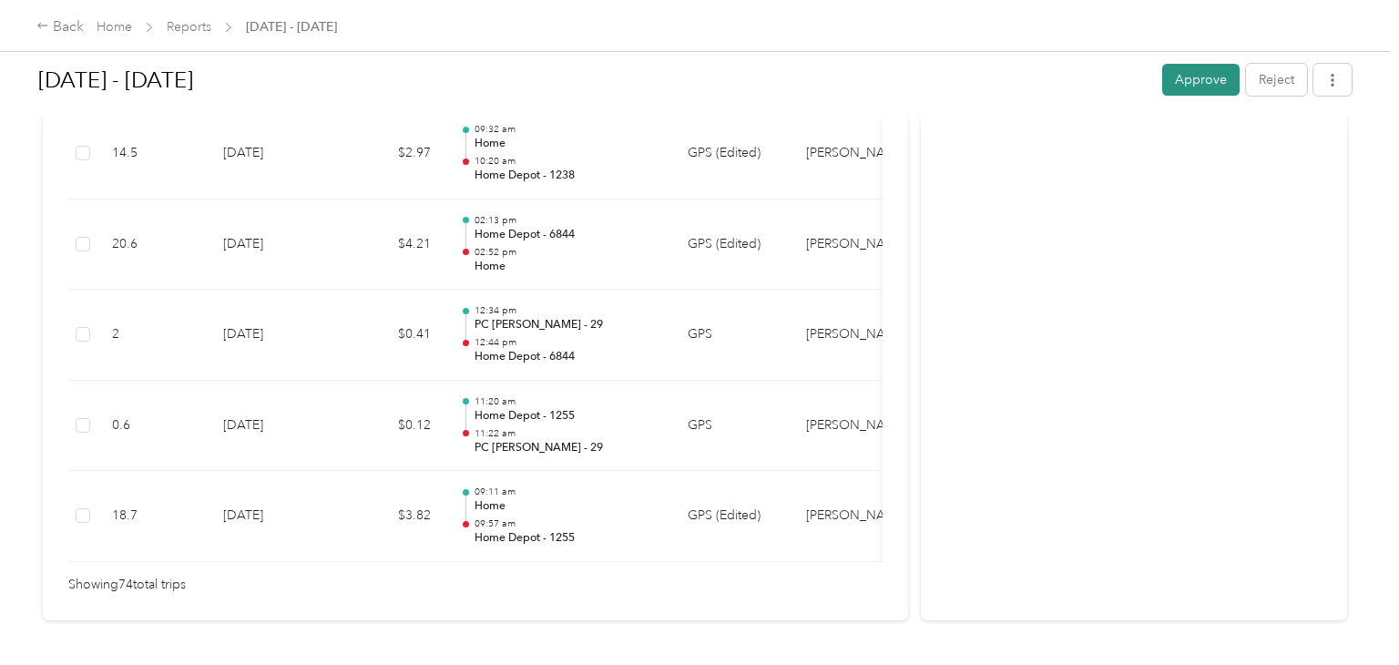
click at [1210, 84] on button "Approve" at bounding box center [1200, 80] width 77 height 32
click at [191, 29] on link "Reports" at bounding box center [189, 26] width 45 height 15
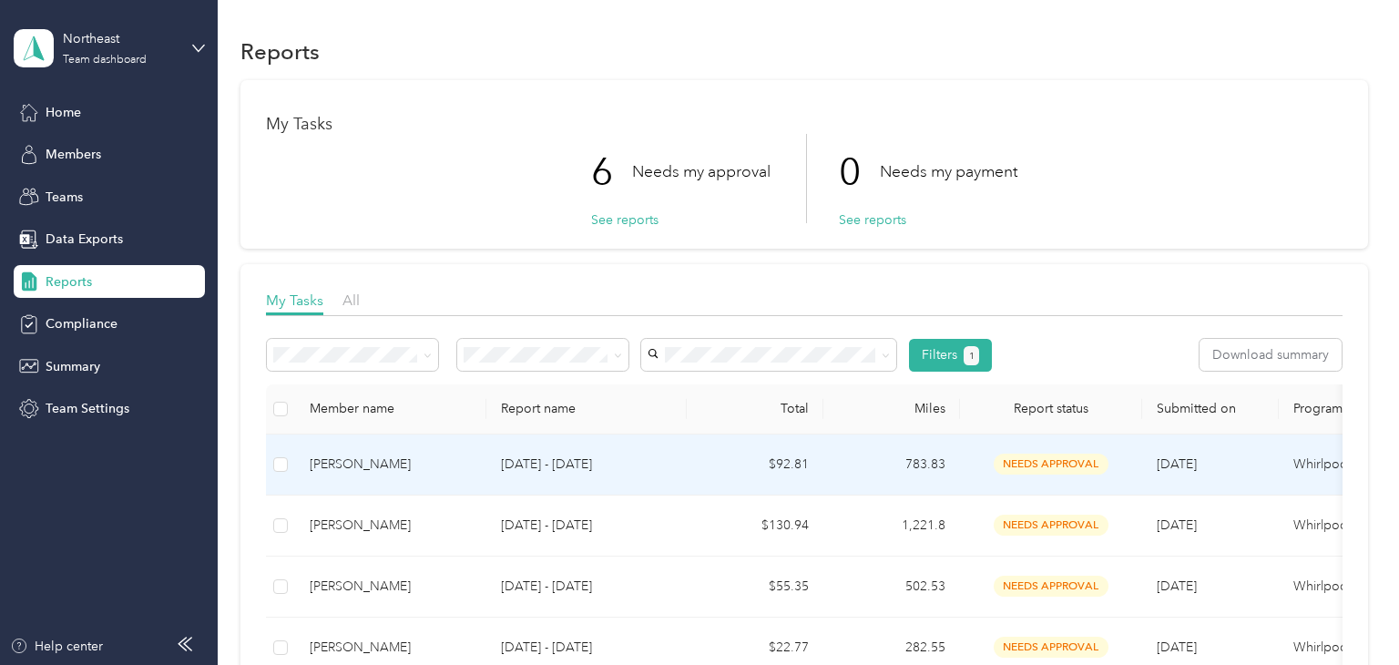
click at [657, 462] on p "[DATE] - [DATE]" at bounding box center [586, 465] width 171 height 20
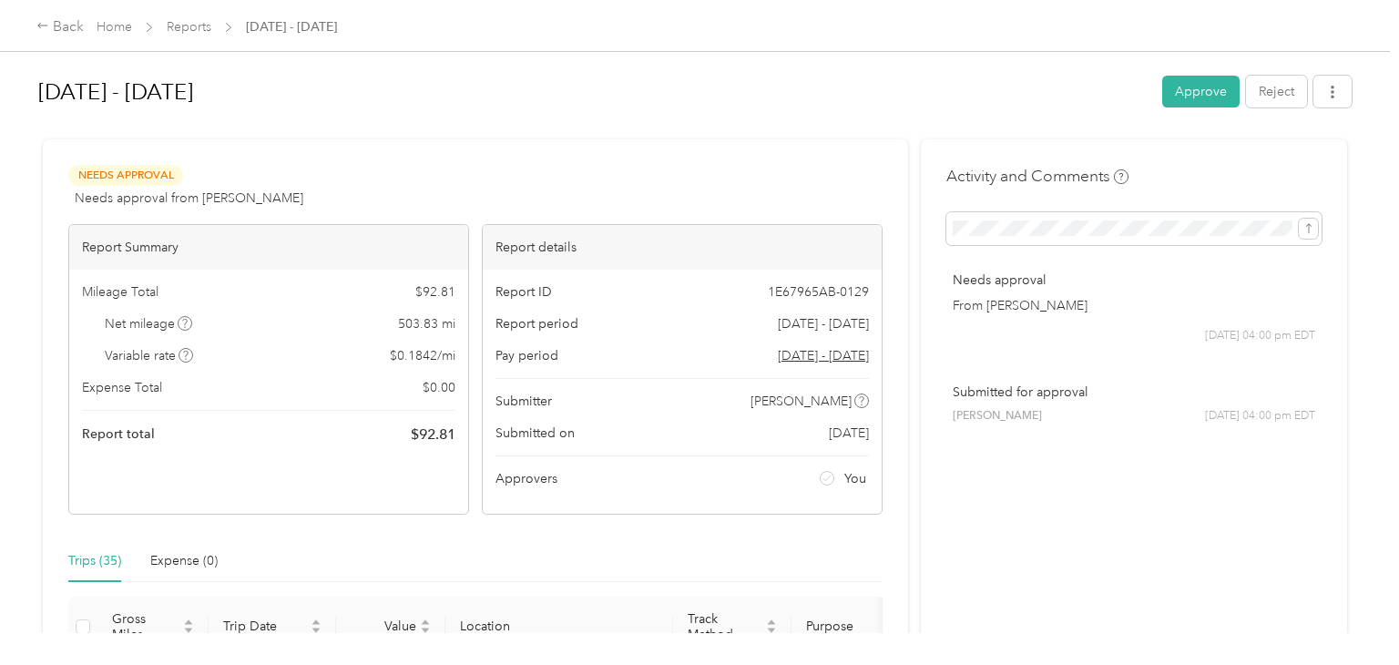
click at [743, 178] on div "Needs Approval Needs approval from [PERSON_NAME] View activity & comments" at bounding box center [475, 187] width 814 height 44
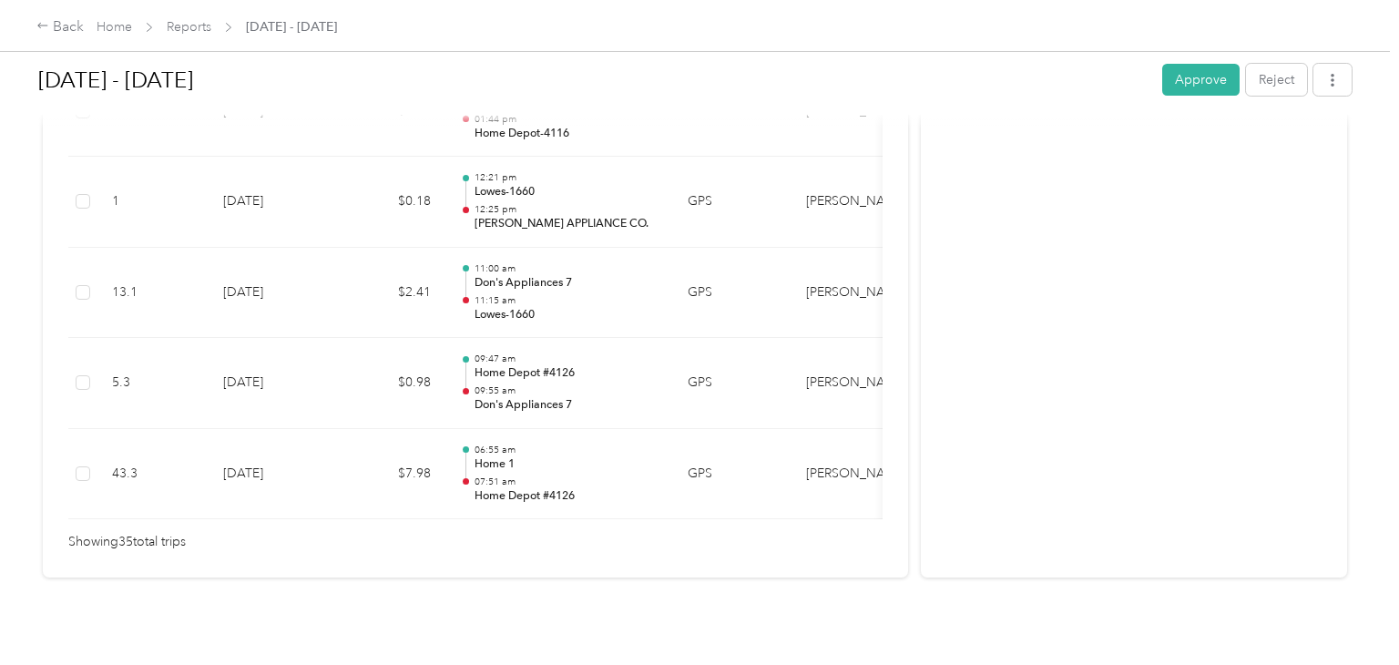
scroll to position [3311, 0]
click at [1198, 87] on button "Approve" at bounding box center [1200, 80] width 77 height 32
click at [197, 25] on link "Reports" at bounding box center [189, 26] width 45 height 15
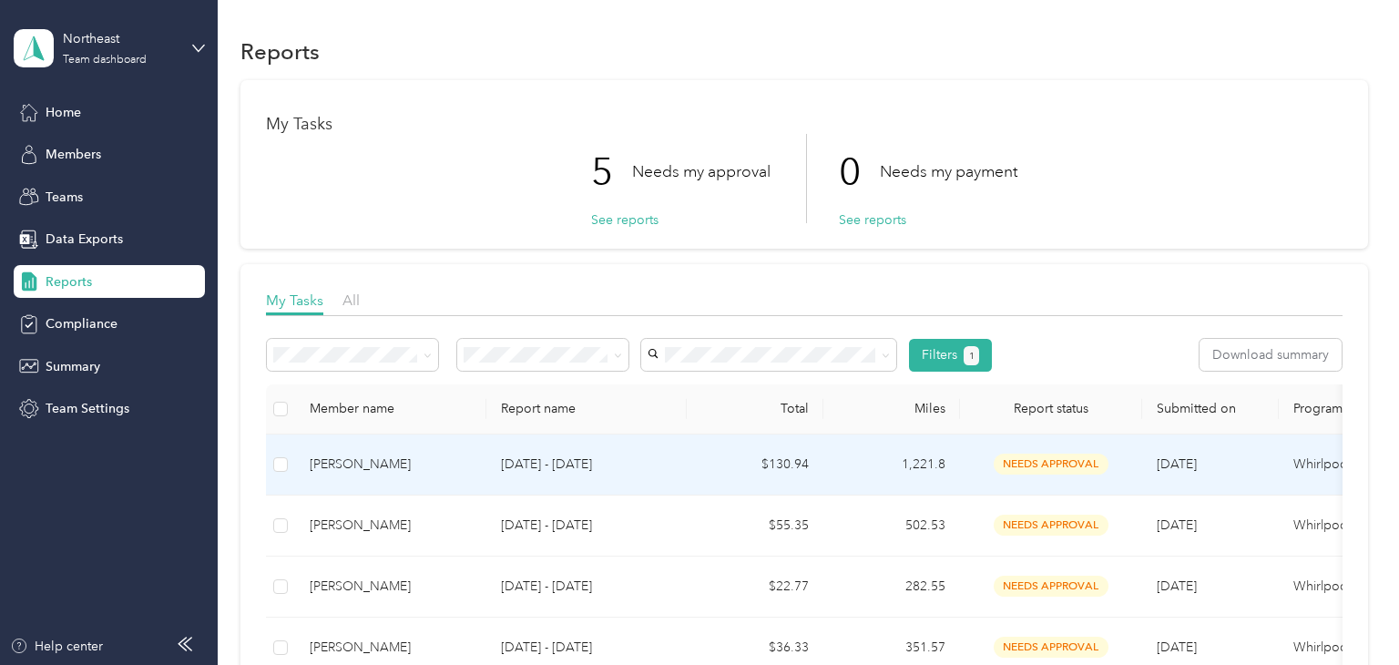
click at [665, 462] on p "[DATE] - [DATE]" at bounding box center [586, 465] width 171 height 20
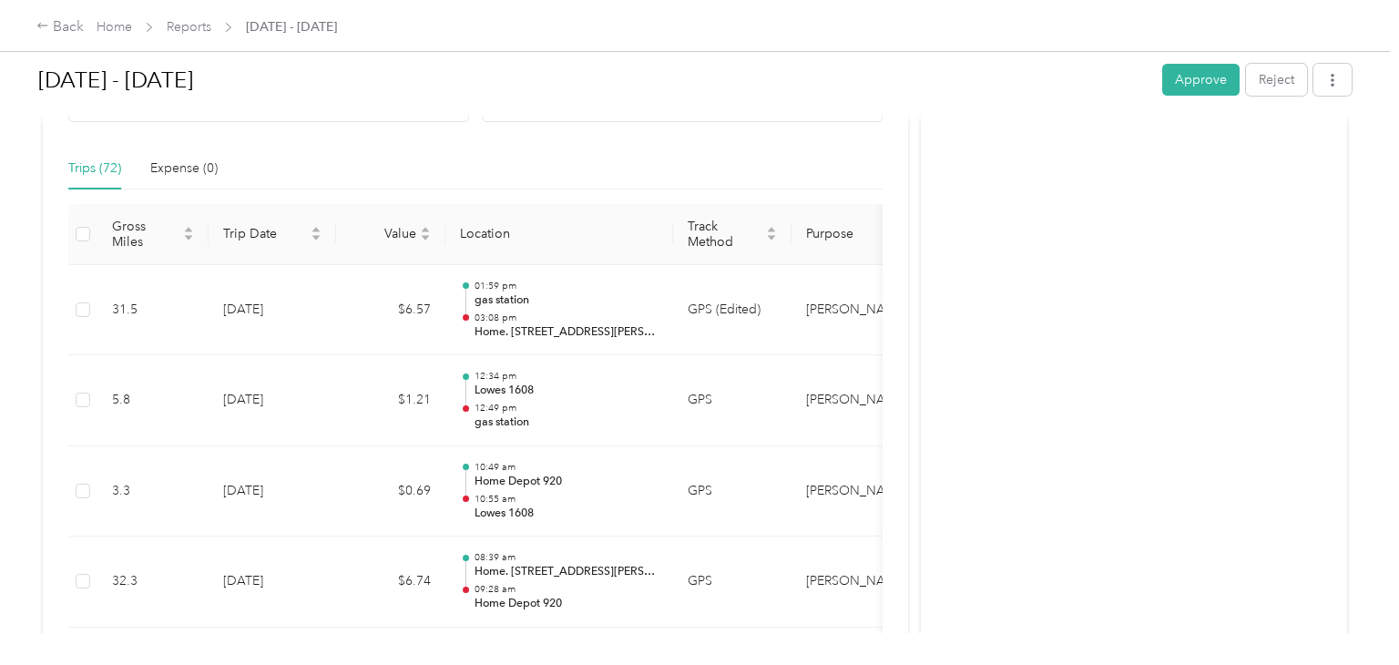
scroll to position [391, 0]
click at [1218, 84] on button "Approve" at bounding box center [1200, 80] width 77 height 32
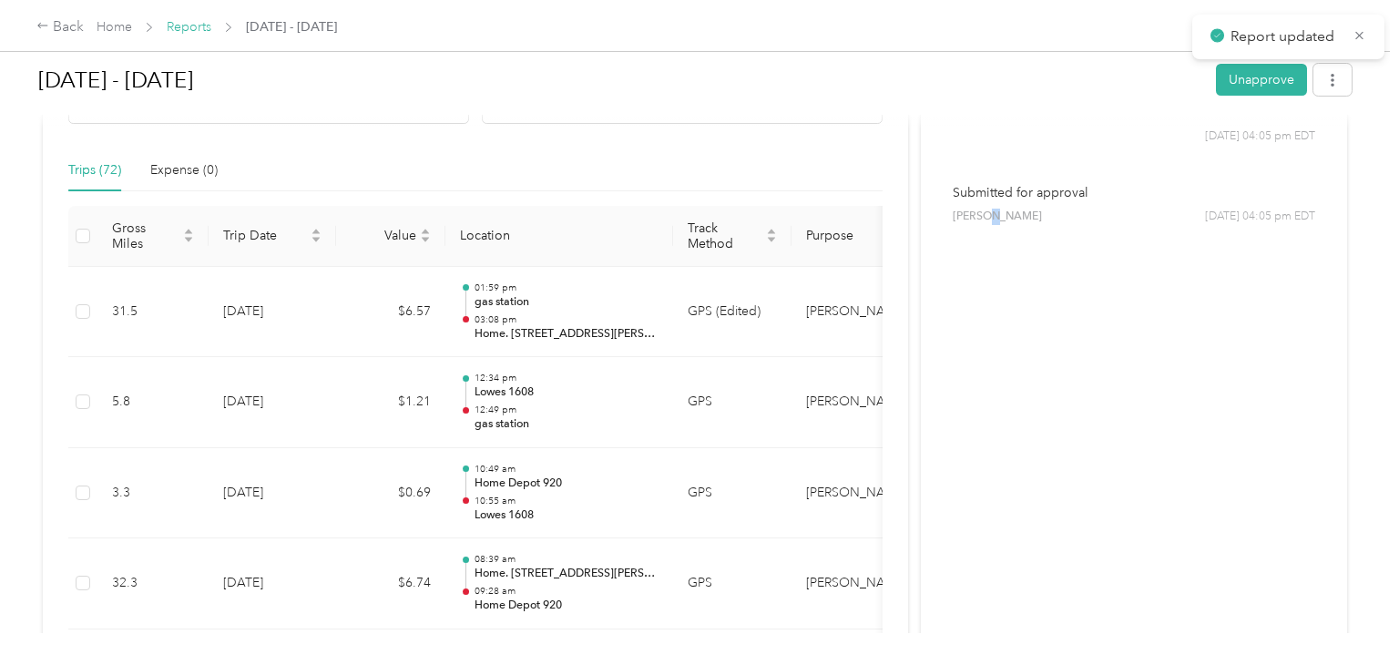
click at [193, 26] on link "Reports" at bounding box center [189, 26] width 45 height 15
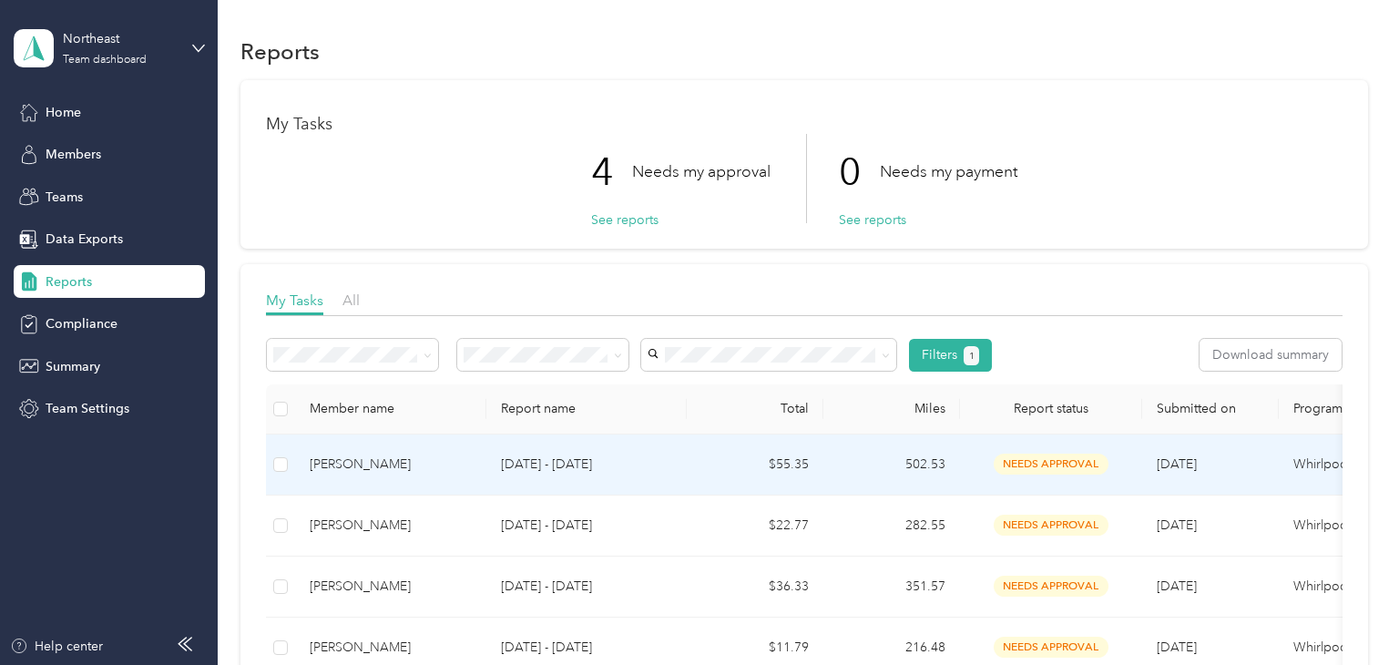
click at [680, 464] on td "[DATE] - [DATE]" at bounding box center [586, 465] width 200 height 61
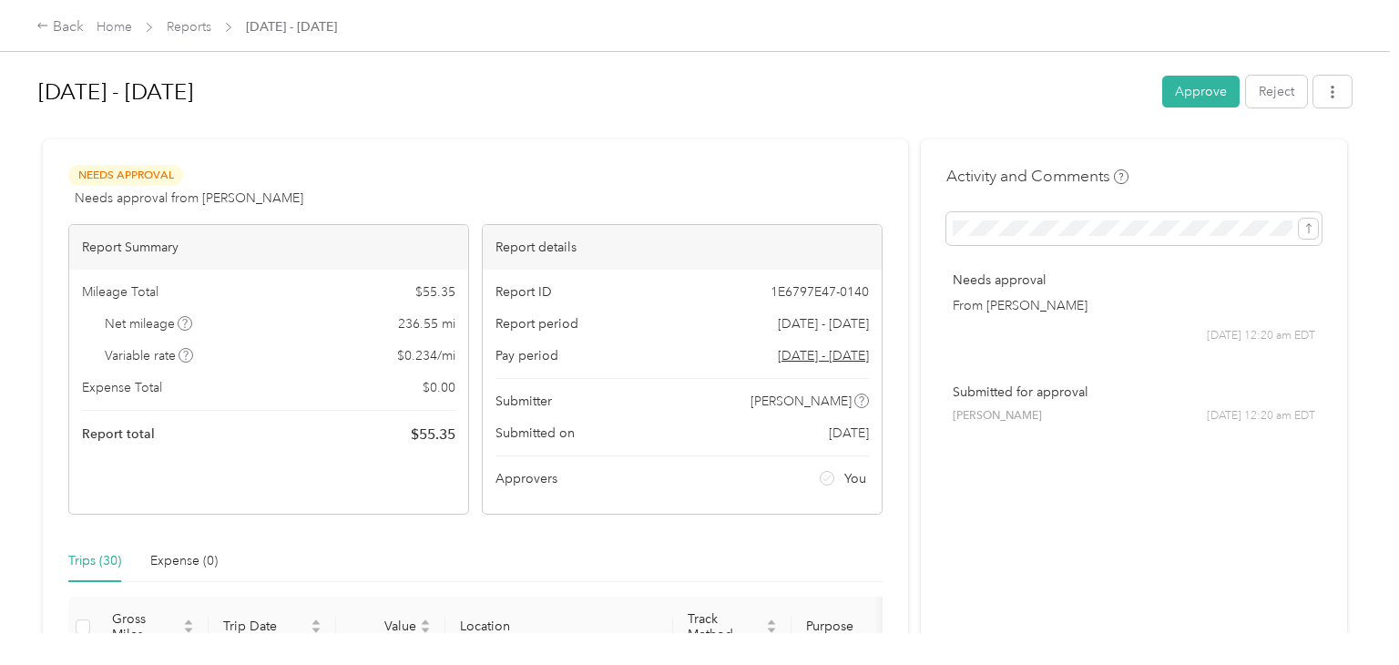
click at [749, 195] on div "Needs Approval Needs approval from [PERSON_NAME] View activity & comments" at bounding box center [475, 187] width 814 height 44
click at [1199, 91] on button "Approve" at bounding box center [1200, 92] width 77 height 32
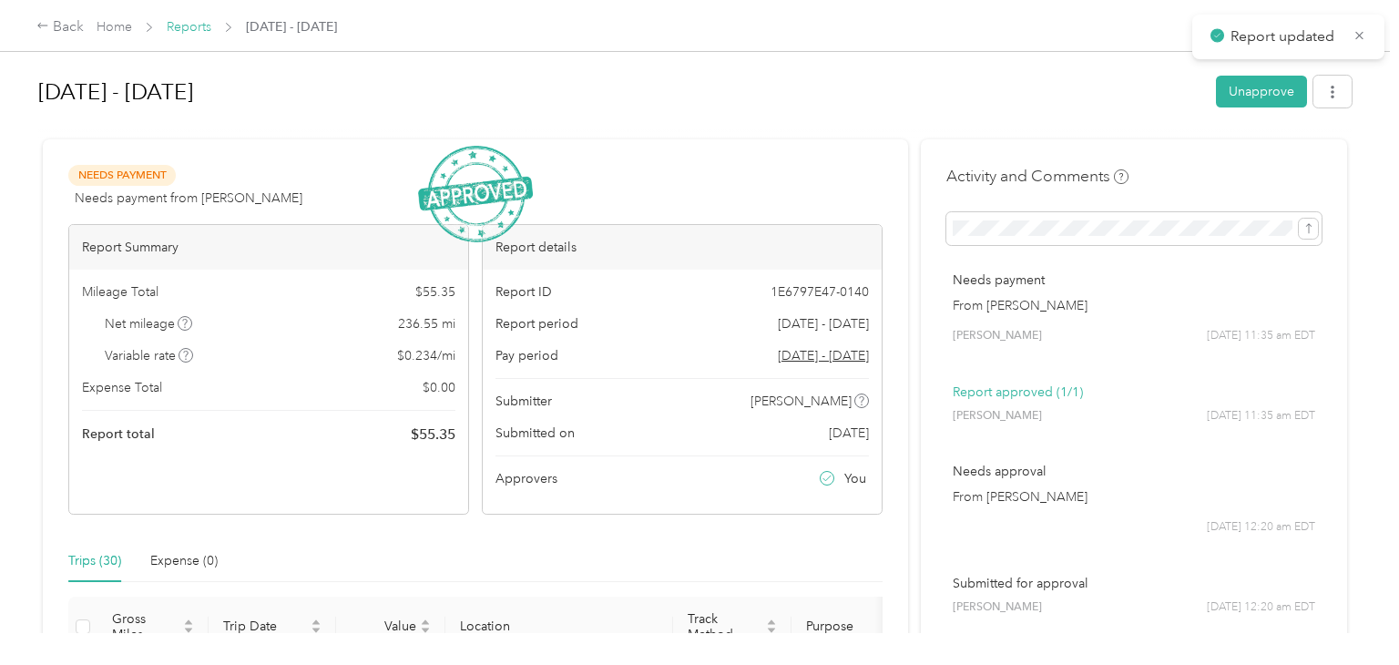
click at [180, 24] on link "Reports" at bounding box center [189, 26] width 45 height 15
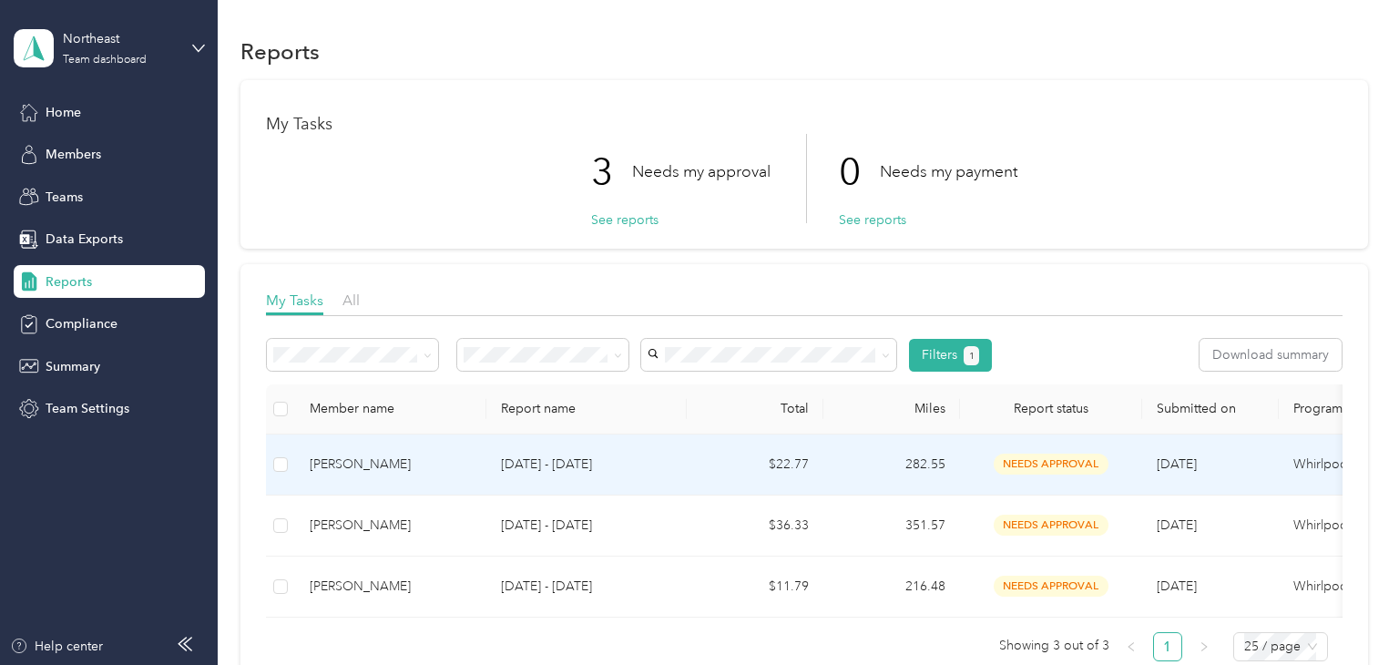
click at [662, 459] on p "[DATE] - [DATE]" at bounding box center [586, 465] width 171 height 20
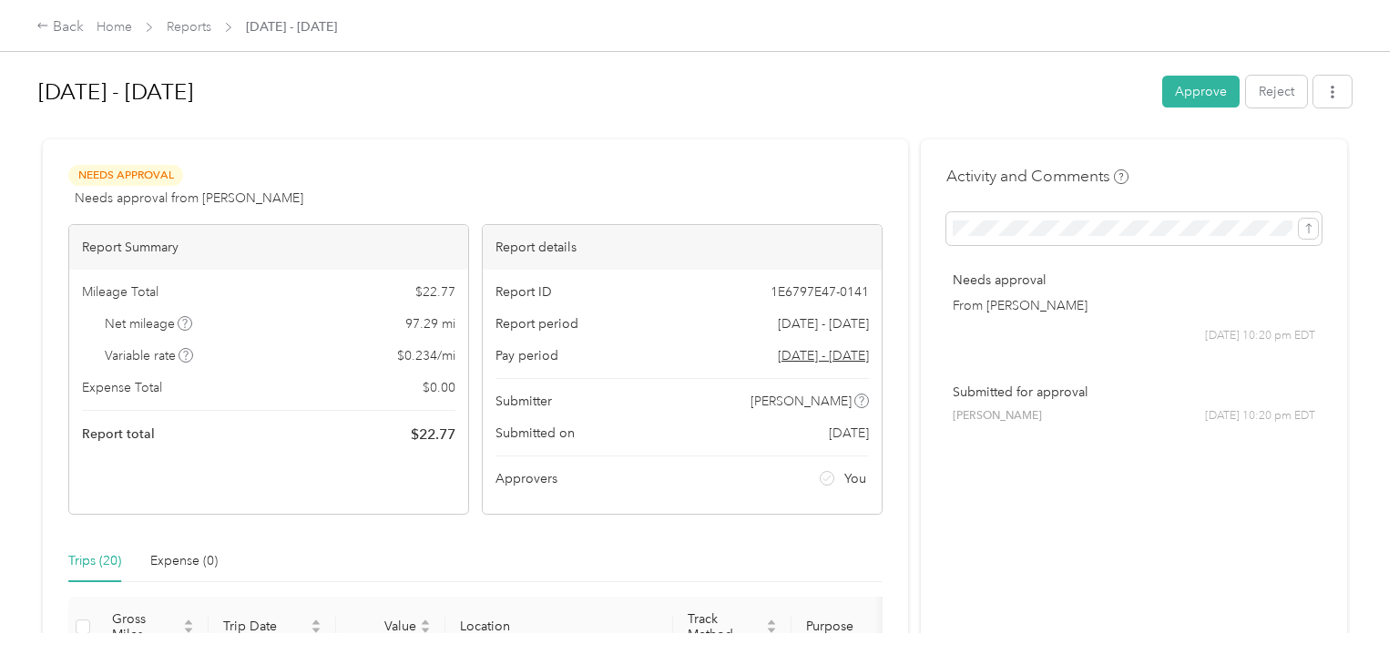
click at [591, 174] on div "Needs Approval Needs approval from [PERSON_NAME] View activity & comments" at bounding box center [475, 187] width 814 height 44
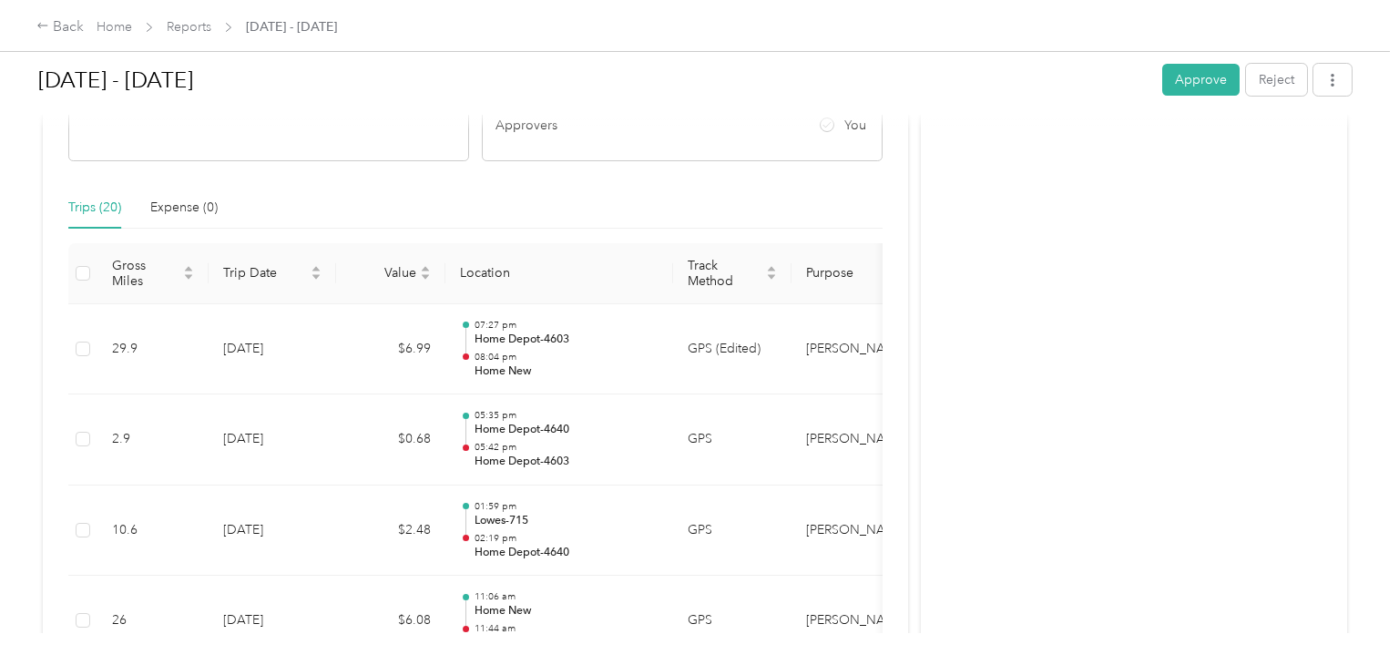
scroll to position [351, 0]
click at [1197, 81] on button "Approve" at bounding box center [1200, 80] width 77 height 32
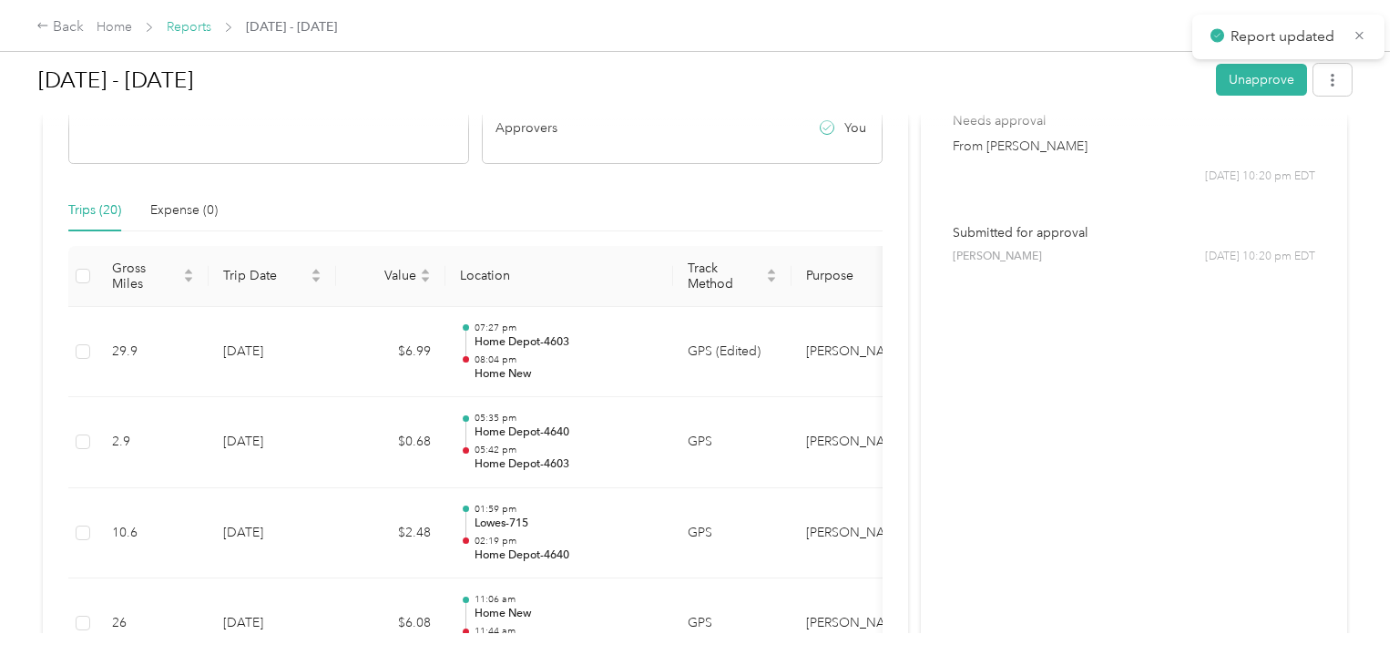
click at [191, 29] on link "Reports" at bounding box center [189, 26] width 45 height 15
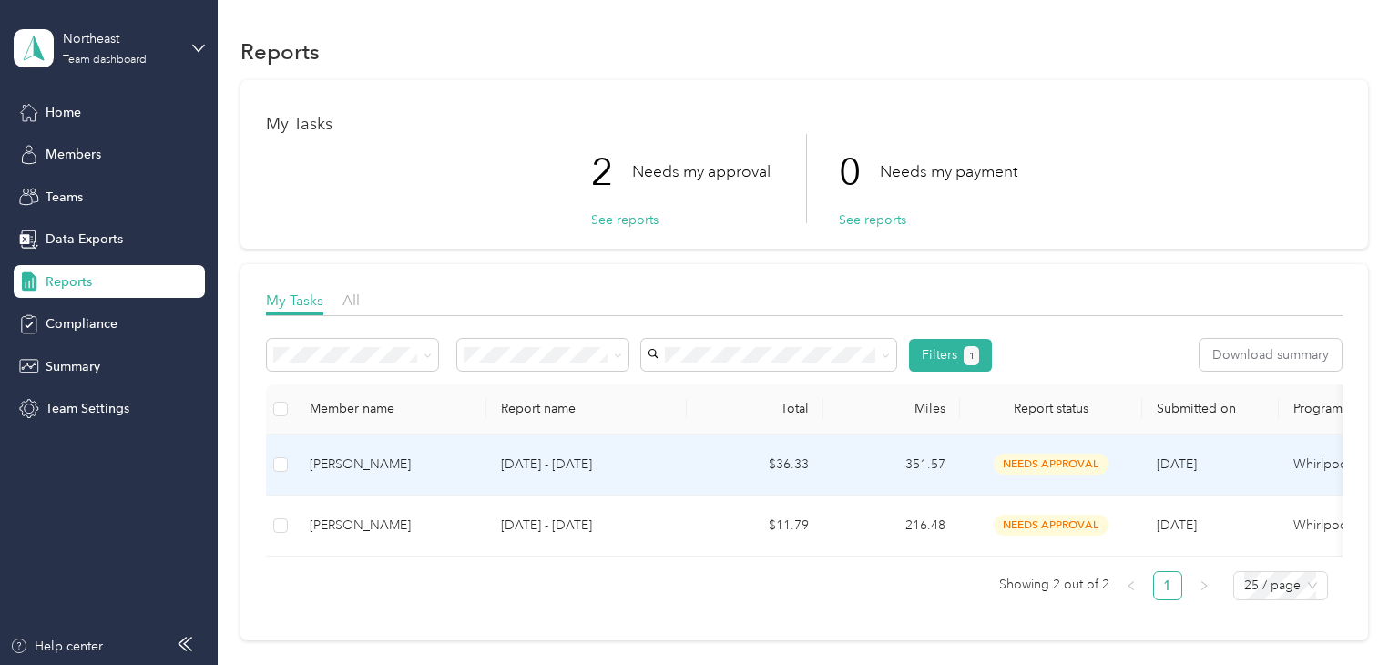
click at [664, 455] on p "[DATE] - [DATE]" at bounding box center [586, 465] width 171 height 20
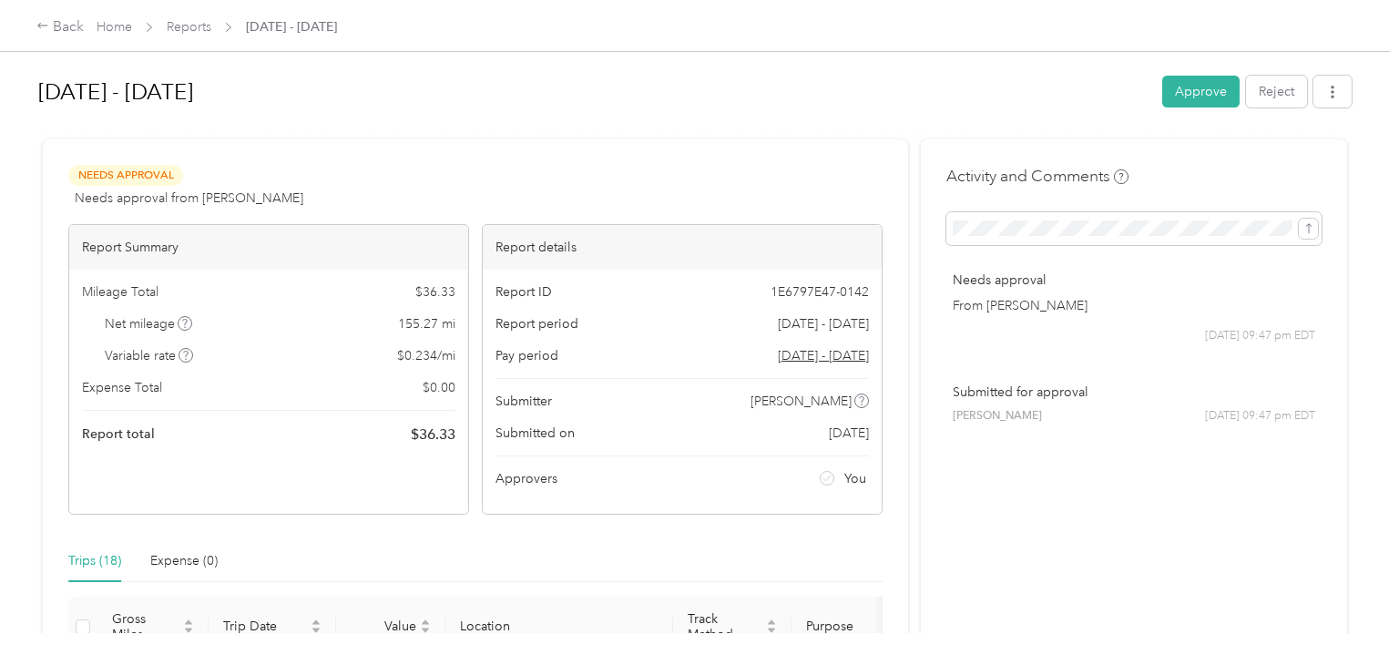
click at [698, 178] on div "Needs Approval Needs approval from [PERSON_NAME] View activity & comments" at bounding box center [475, 187] width 814 height 44
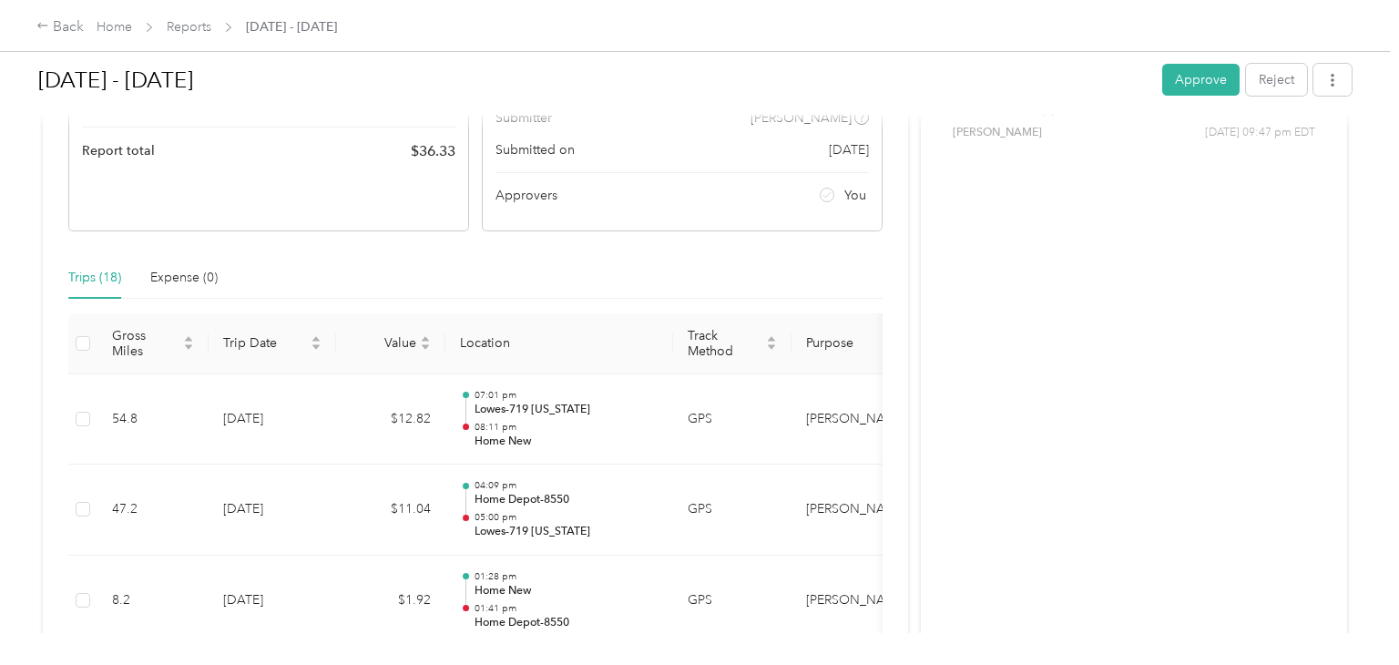
scroll to position [280, 0]
click at [1198, 79] on button "Approve" at bounding box center [1200, 80] width 77 height 32
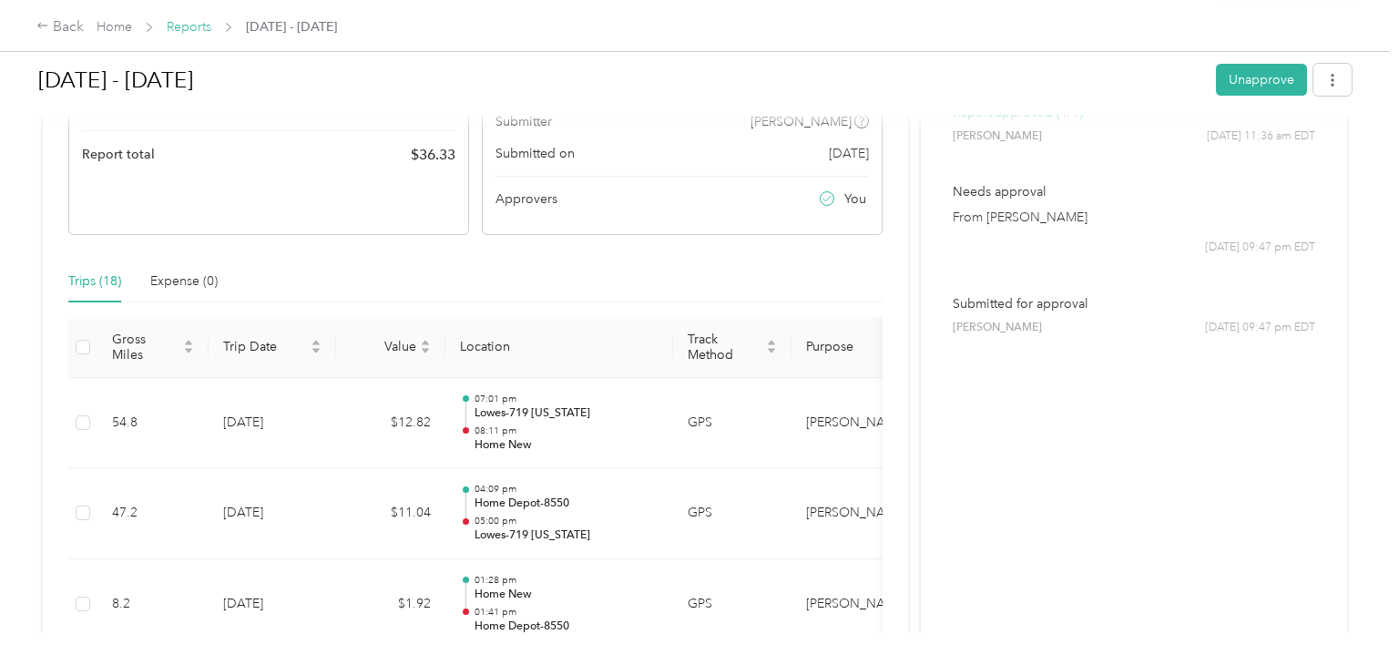
click at [192, 27] on link "Reports" at bounding box center [189, 26] width 45 height 15
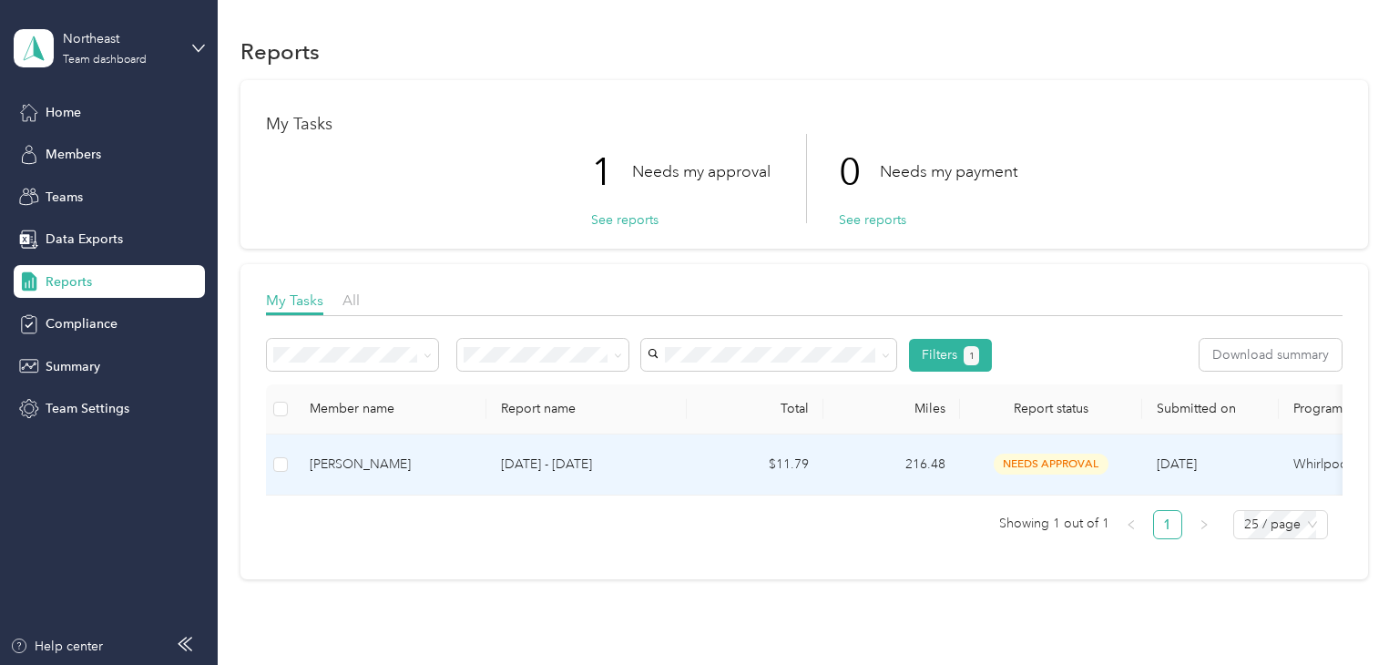
click at [662, 465] on p "[DATE] - [DATE]" at bounding box center [586, 465] width 171 height 20
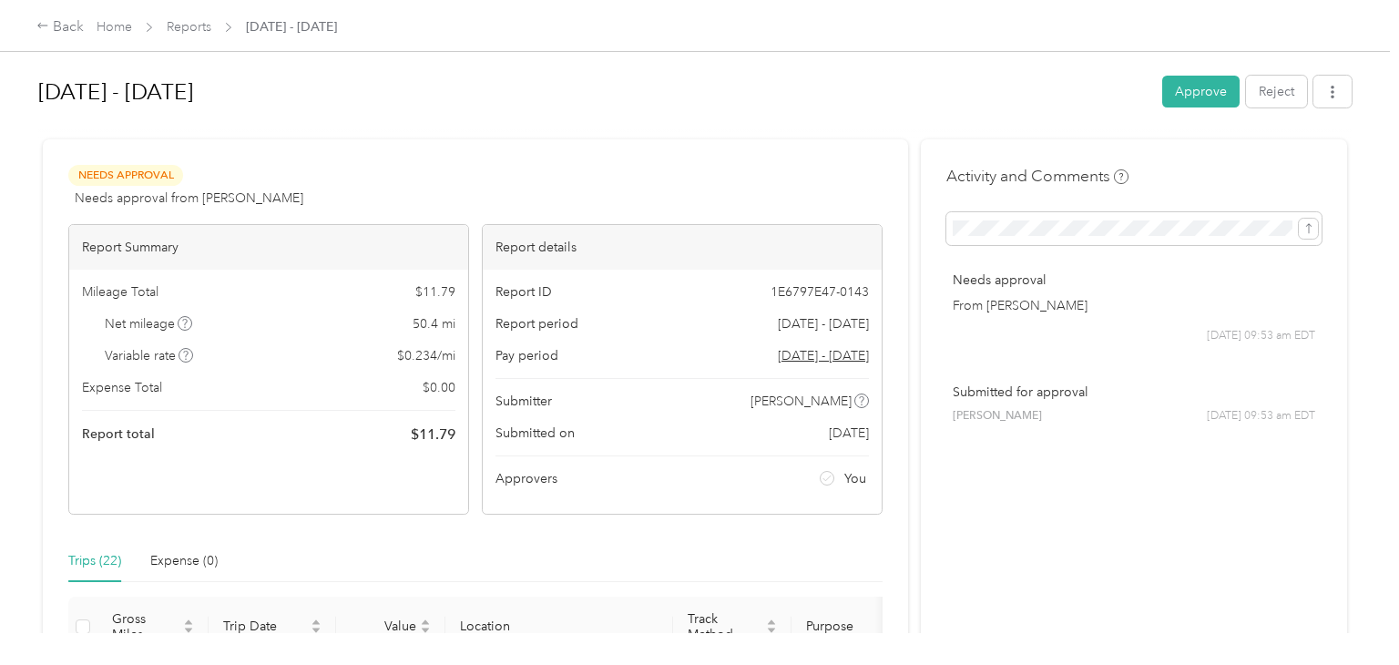
click at [573, 545] on div "Trips (22) Expense (0)" at bounding box center [475, 561] width 814 height 42
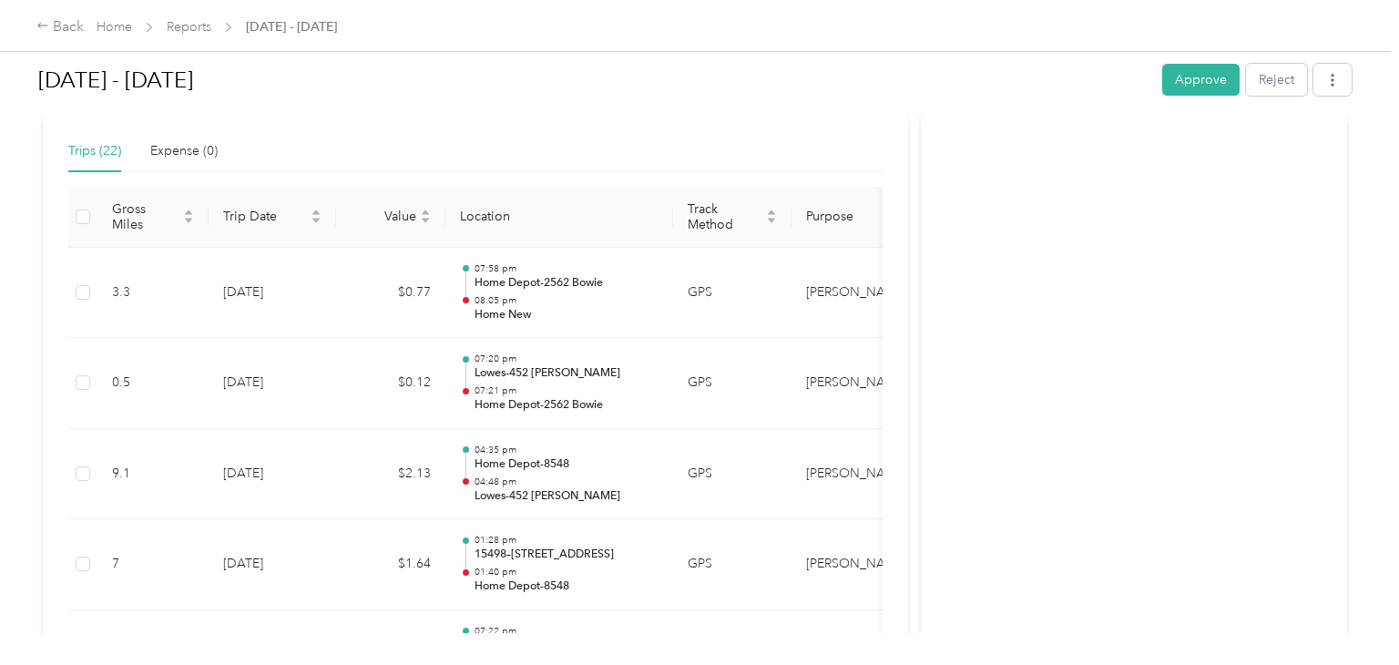
scroll to position [386, 0]
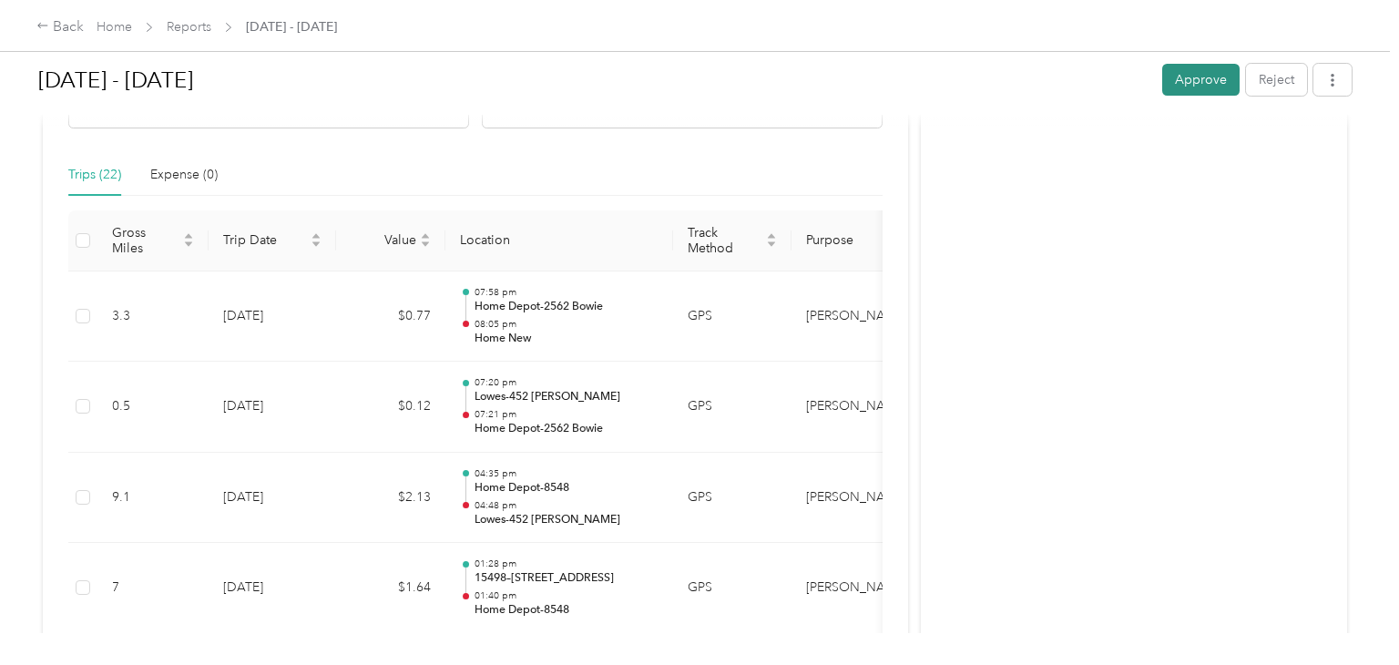
click at [1204, 80] on button "Approve" at bounding box center [1200, 80] width 77 height 32
